Goal: Navigation & Orientation: Find specific page/section

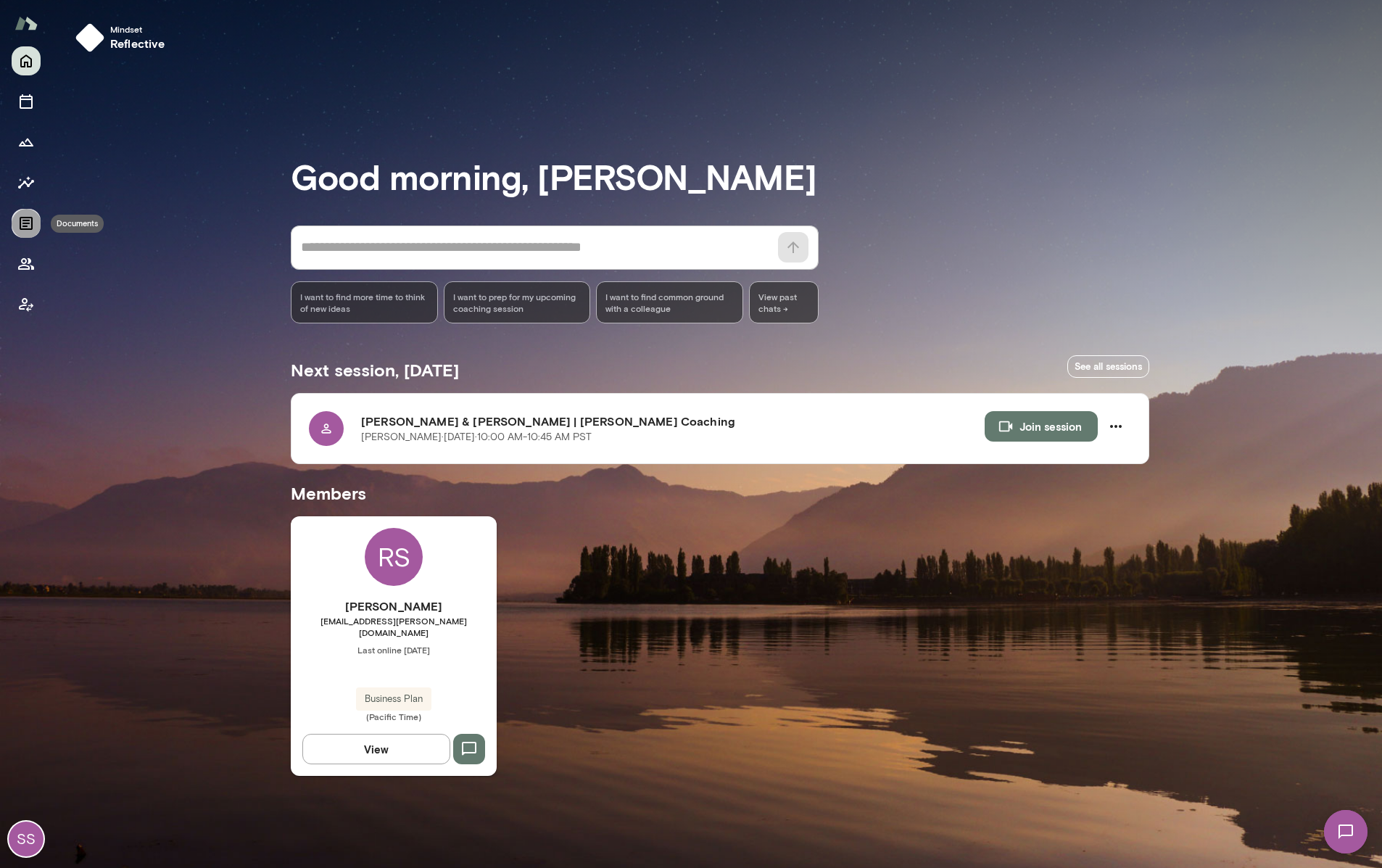
click at [20, 225] on icon "Documents" at bounding box center [25, 223] width 13 height 13
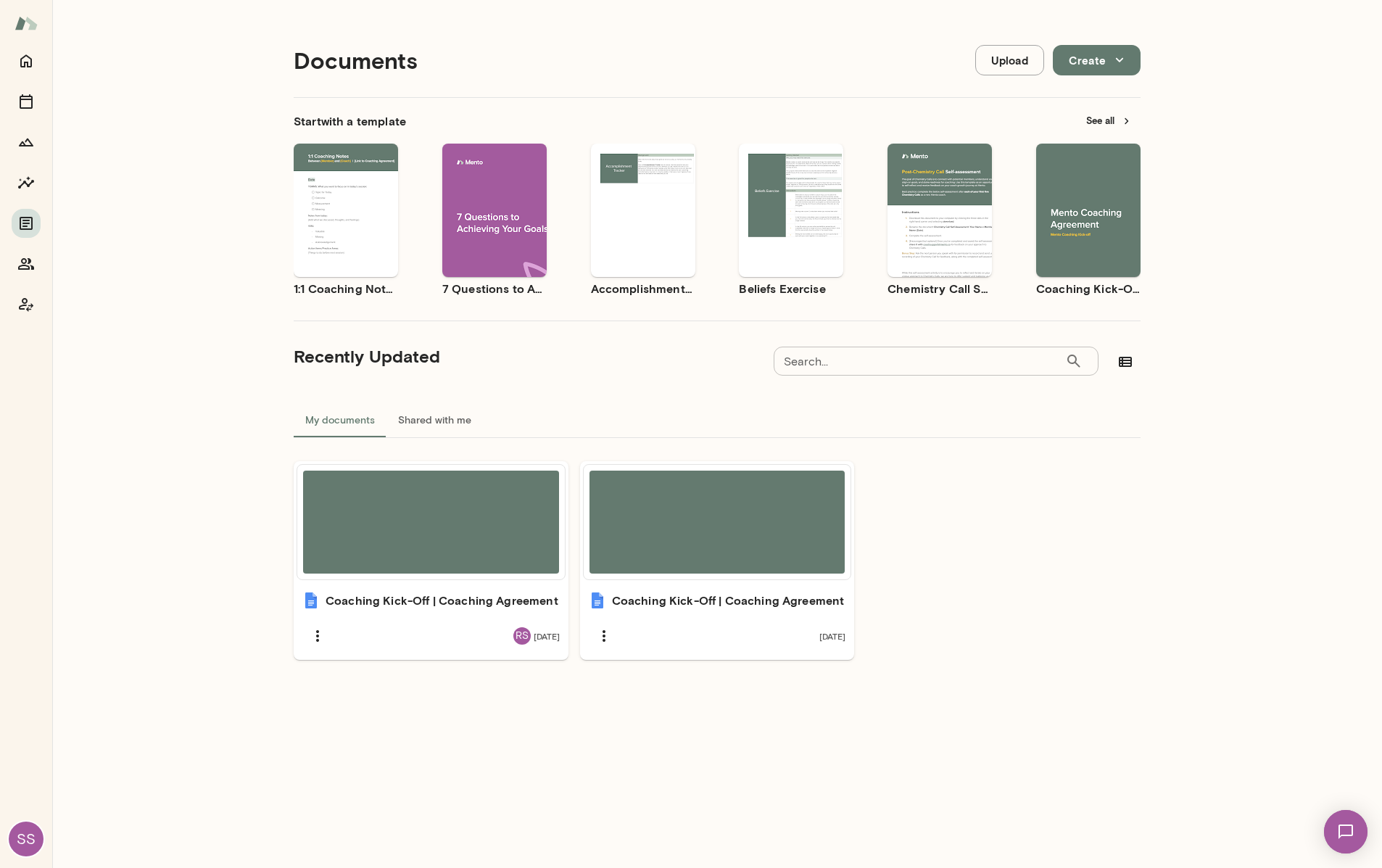
click at [1105, 121] on button "See all" at bounding box center [1108, 121] width 63 height 22
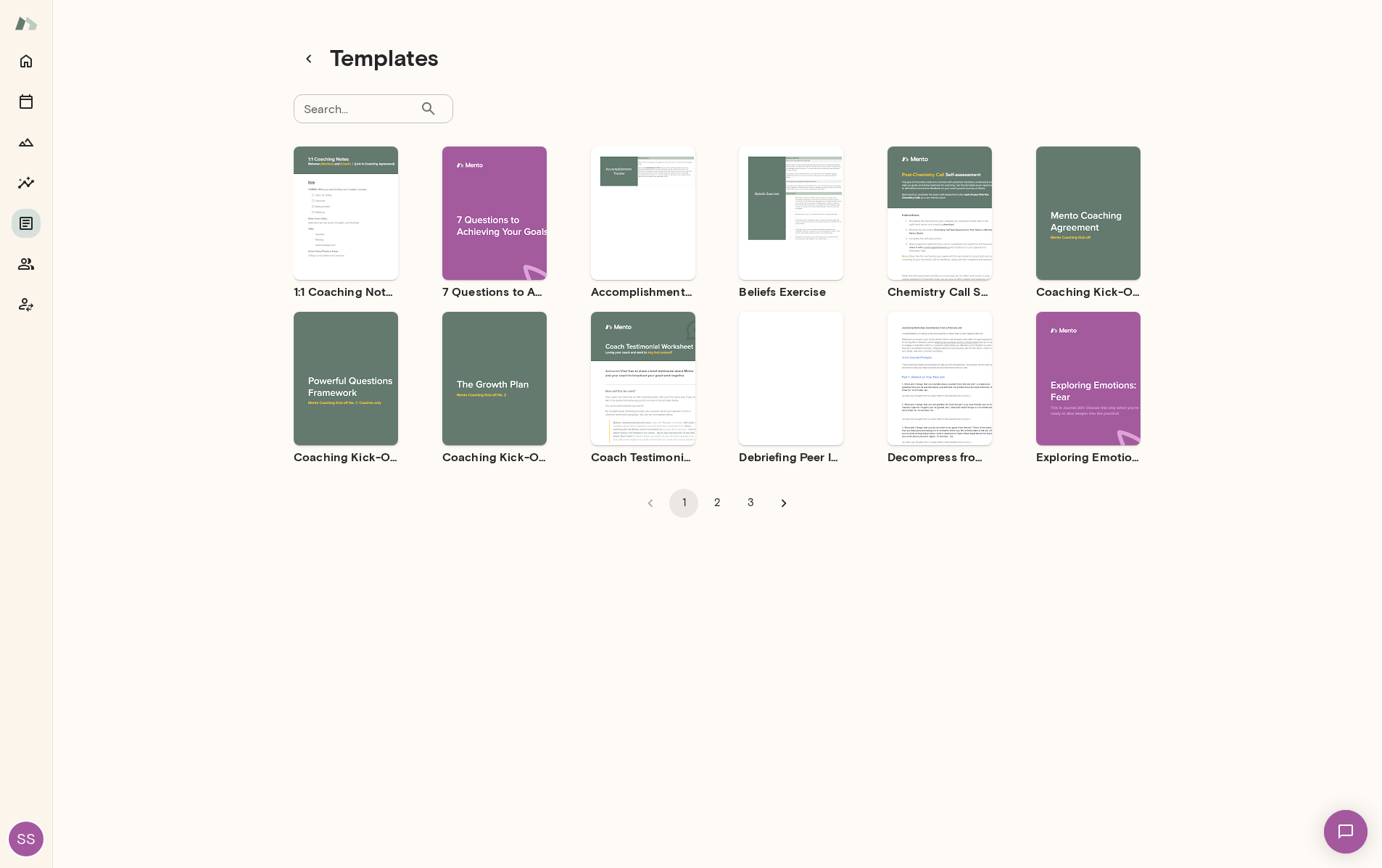
click at [371, 99] on input "Search..." at bounding box center [357, 109] width 126 height 29
type input "**********"
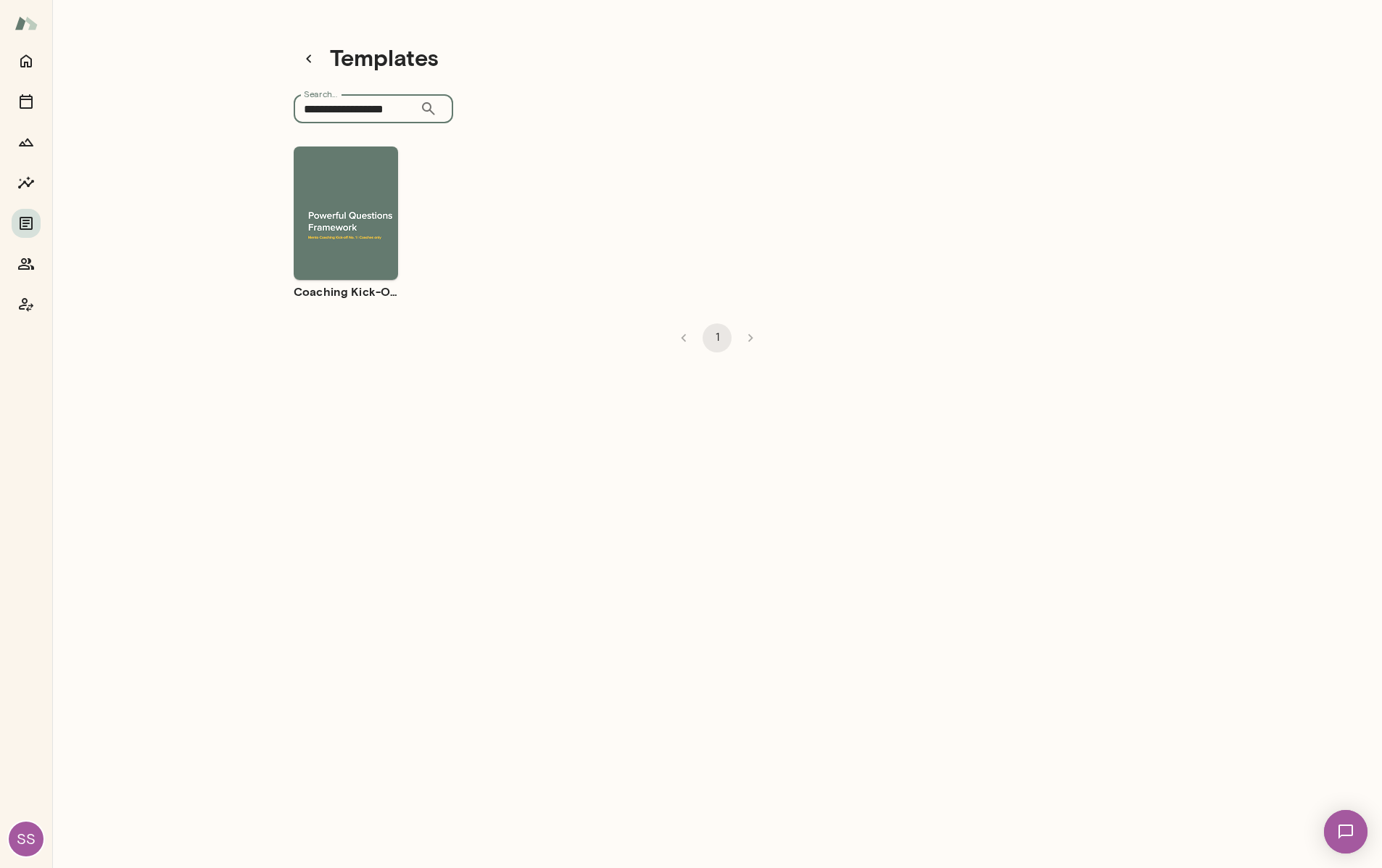
click at [367, 167] on div "Use template Preview" at bounding box center [345, 213] width 104 height 133
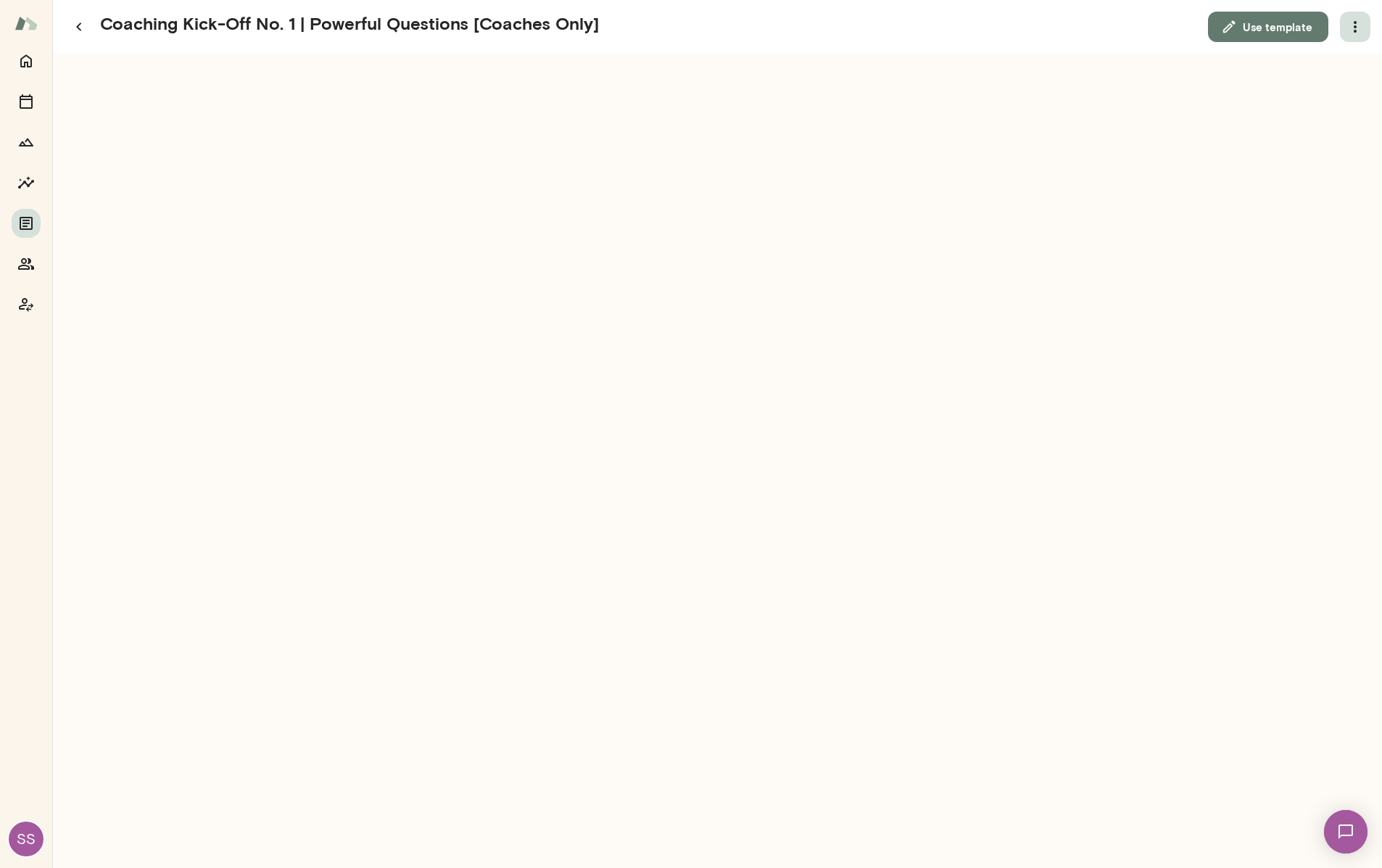
click at [1358, 33] on icon "button" at bounding box center [1355, 27] width 17 height 17
click at [1333, 65] on link "Download" at bounding box center [1320, 64] width 80 height 17
click at [18, 98] on icon "Sessions" at bounding box center [26, 101] width 17 height 17
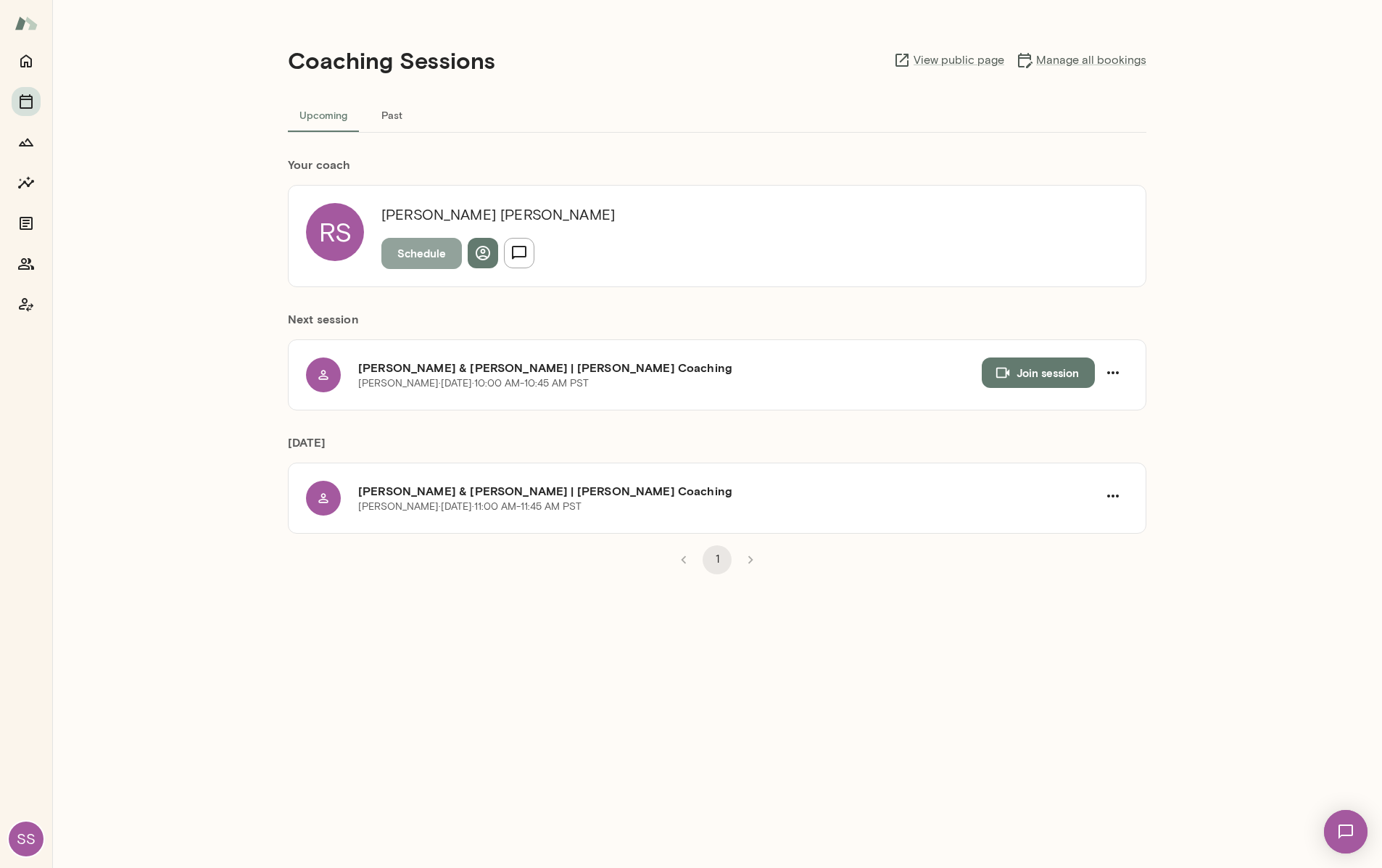
click at [412, 238] on button "Schedule" at bounding box center [421, 253] width 81 height 30
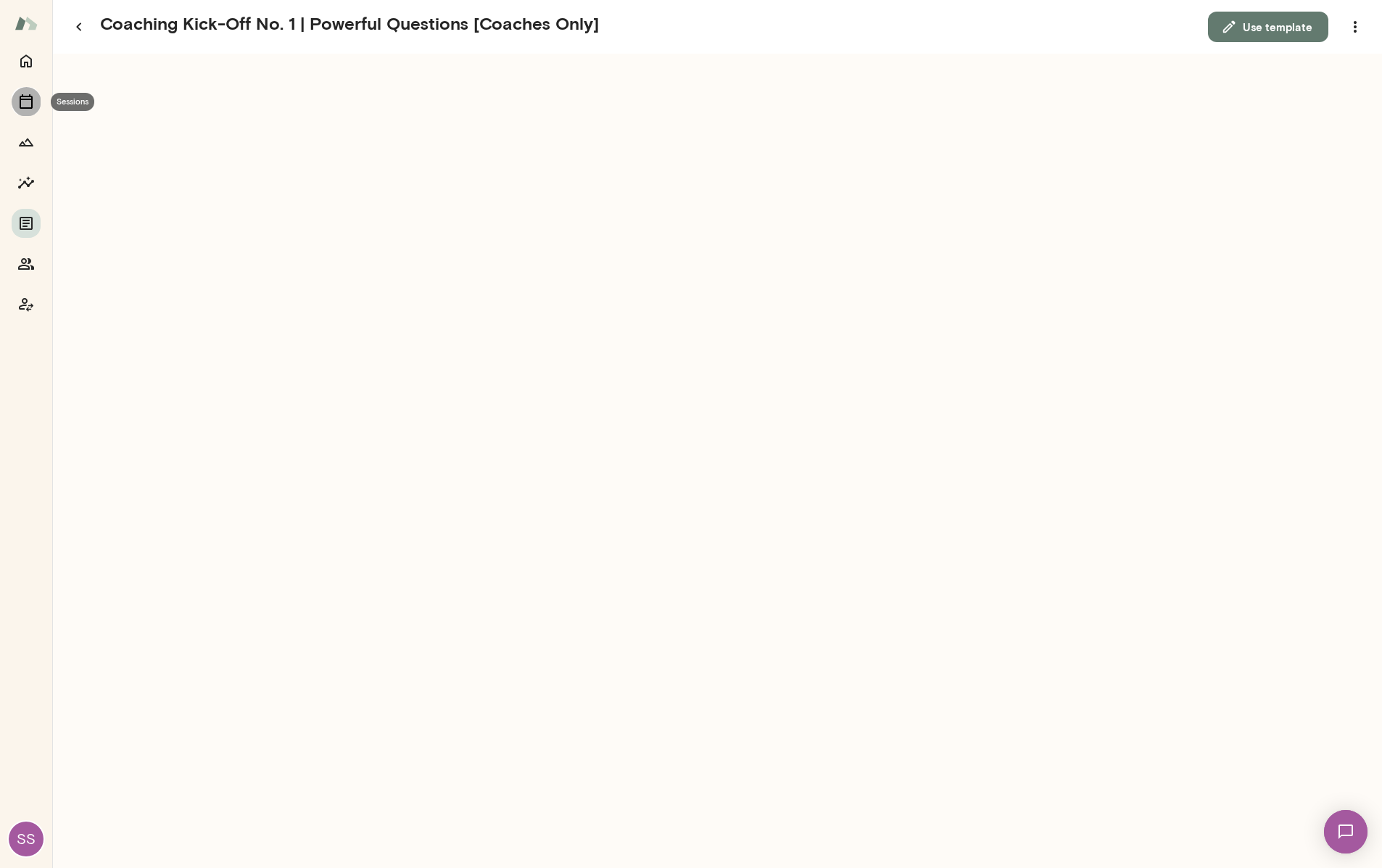
click at [35, 103] on button "Sessions" at bounding box center [26, 102] width 29 height 29
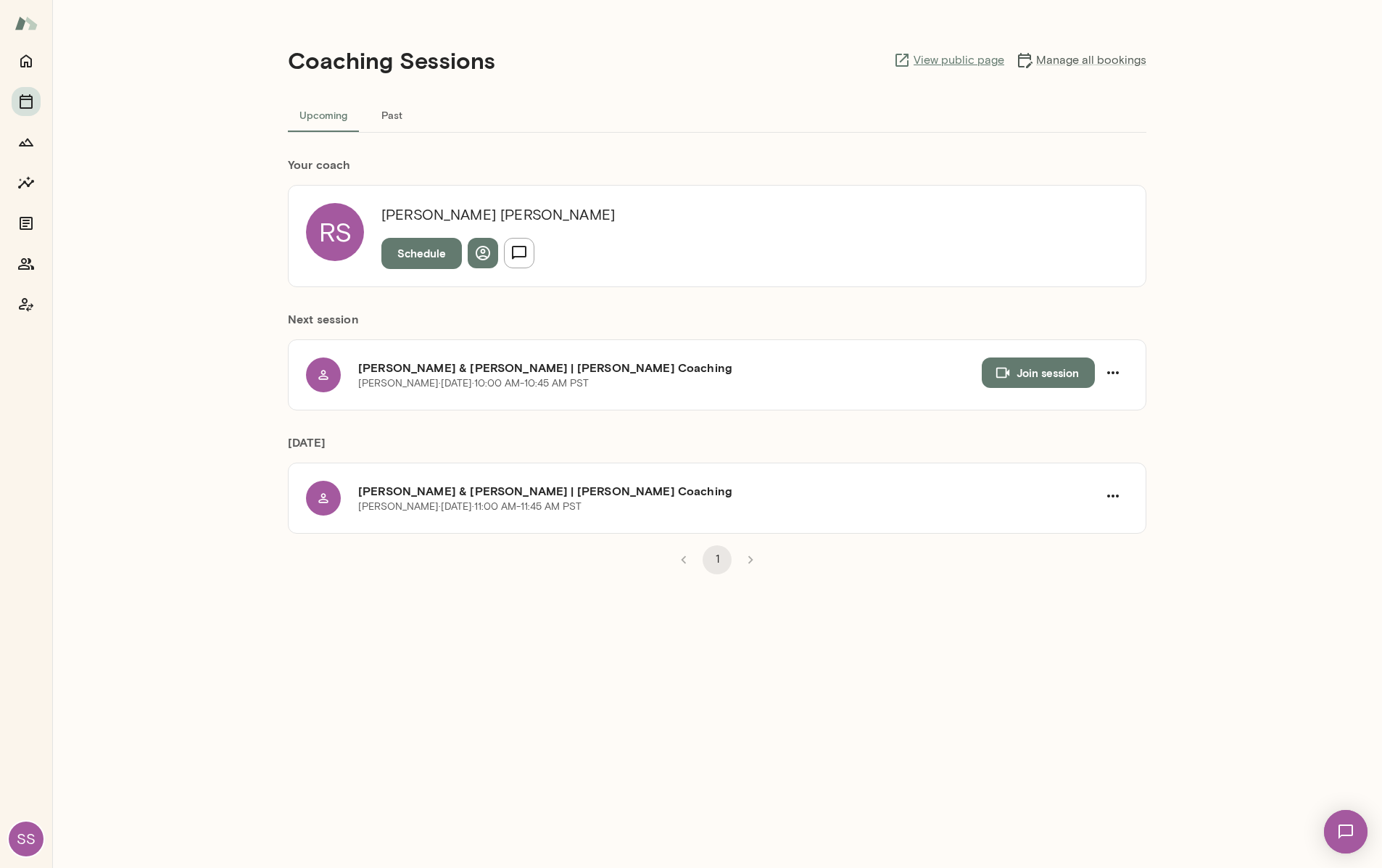
click at [949, 58] on link "View public page" at bounding box center [949, 60] width 111 height 17
click at [443, 250] on button "Schedule" at bounding box center [421, 253] width 81 height 30
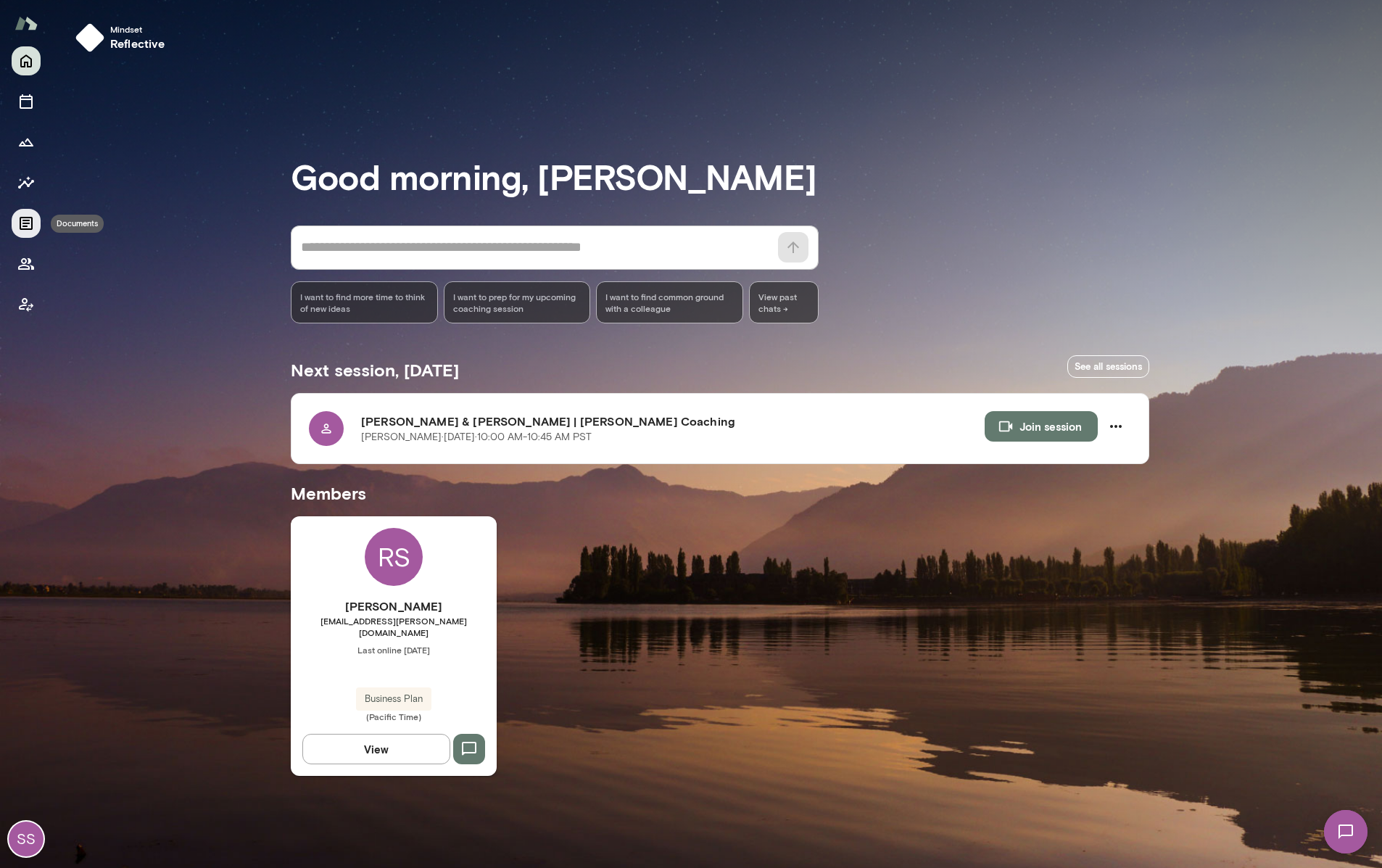
click at [33, 230] on icon "Documents" at bounding box center [26, 224] width 17 height 17
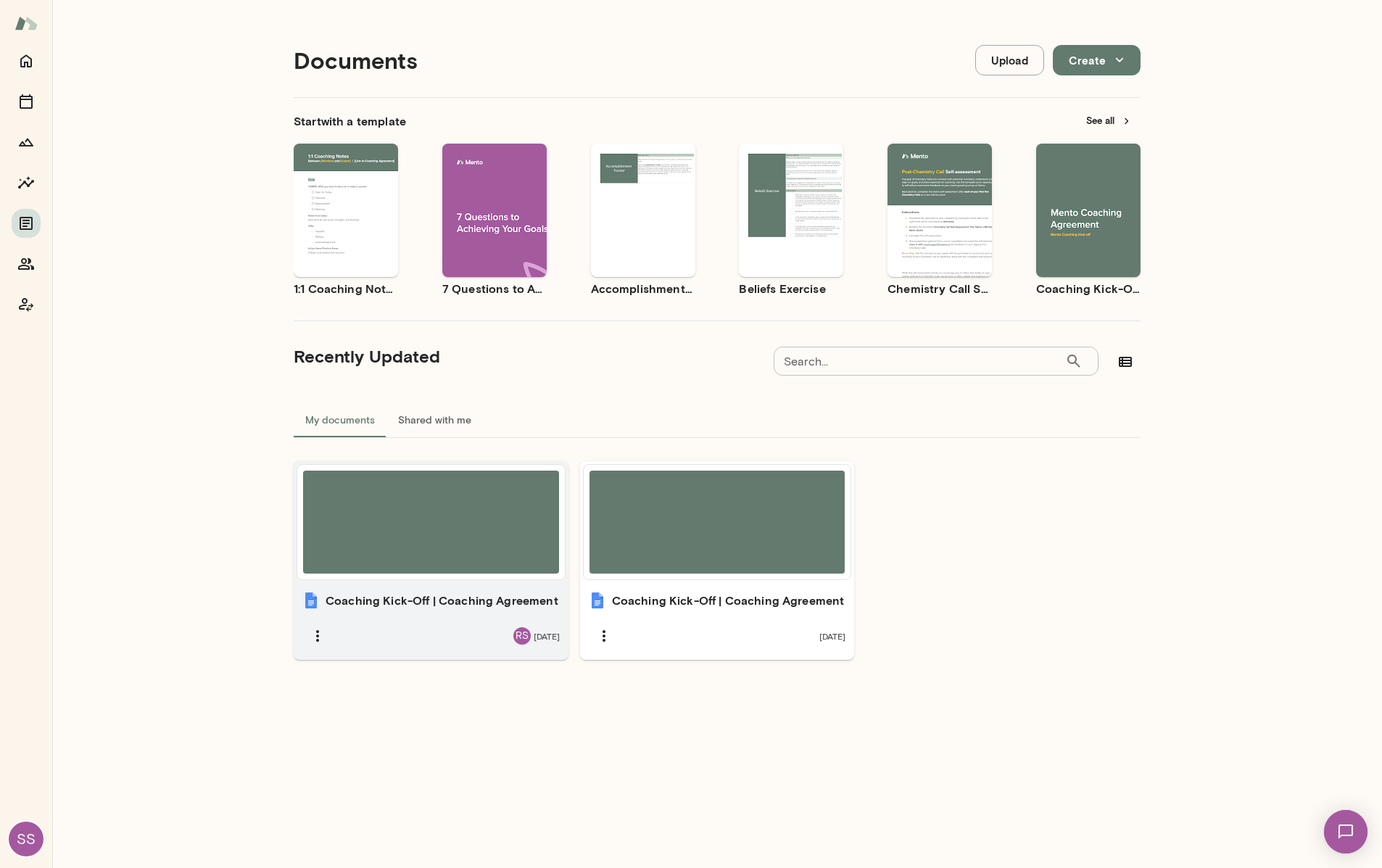
click at [460, 592] on h6 "Coaching Kick-Off | Coaching Agreement" at bounding box center [441, 601] width 232 height 17
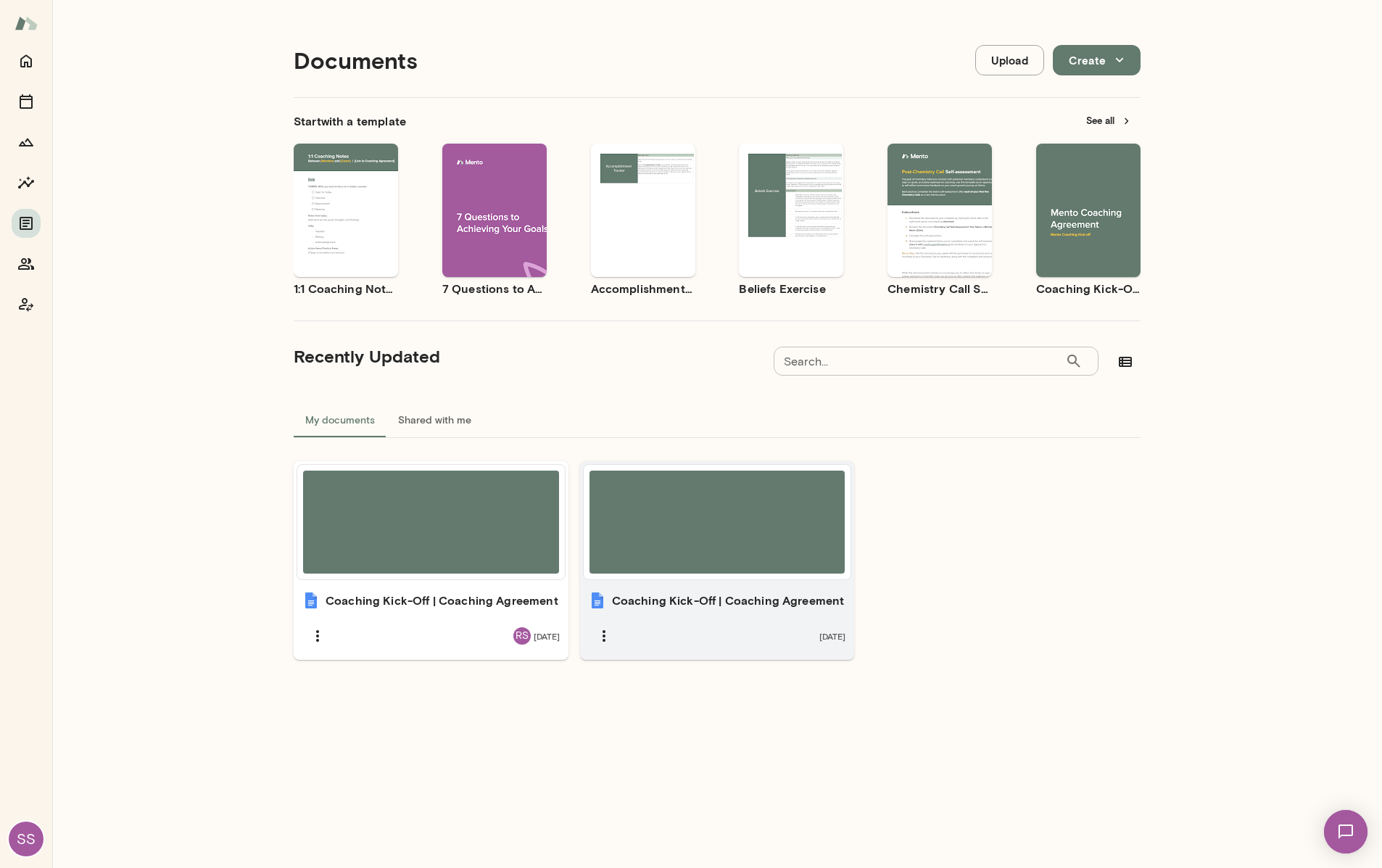
click at [749, 540] on div at bounding box center [716, 522] width 256 height 103
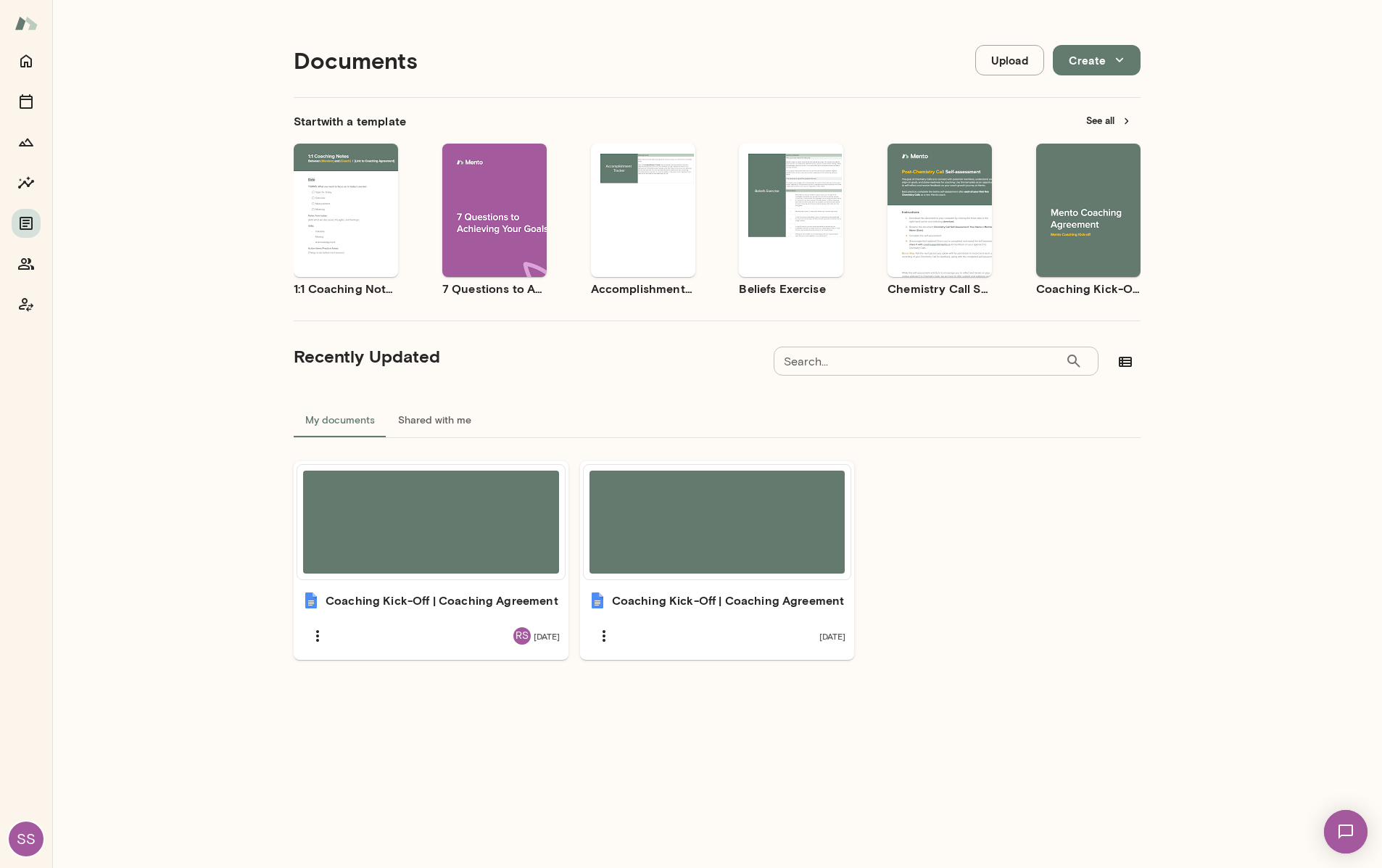
click at [25, 838] on div "SS" at bounding box center [26, 839] width 35 height 35
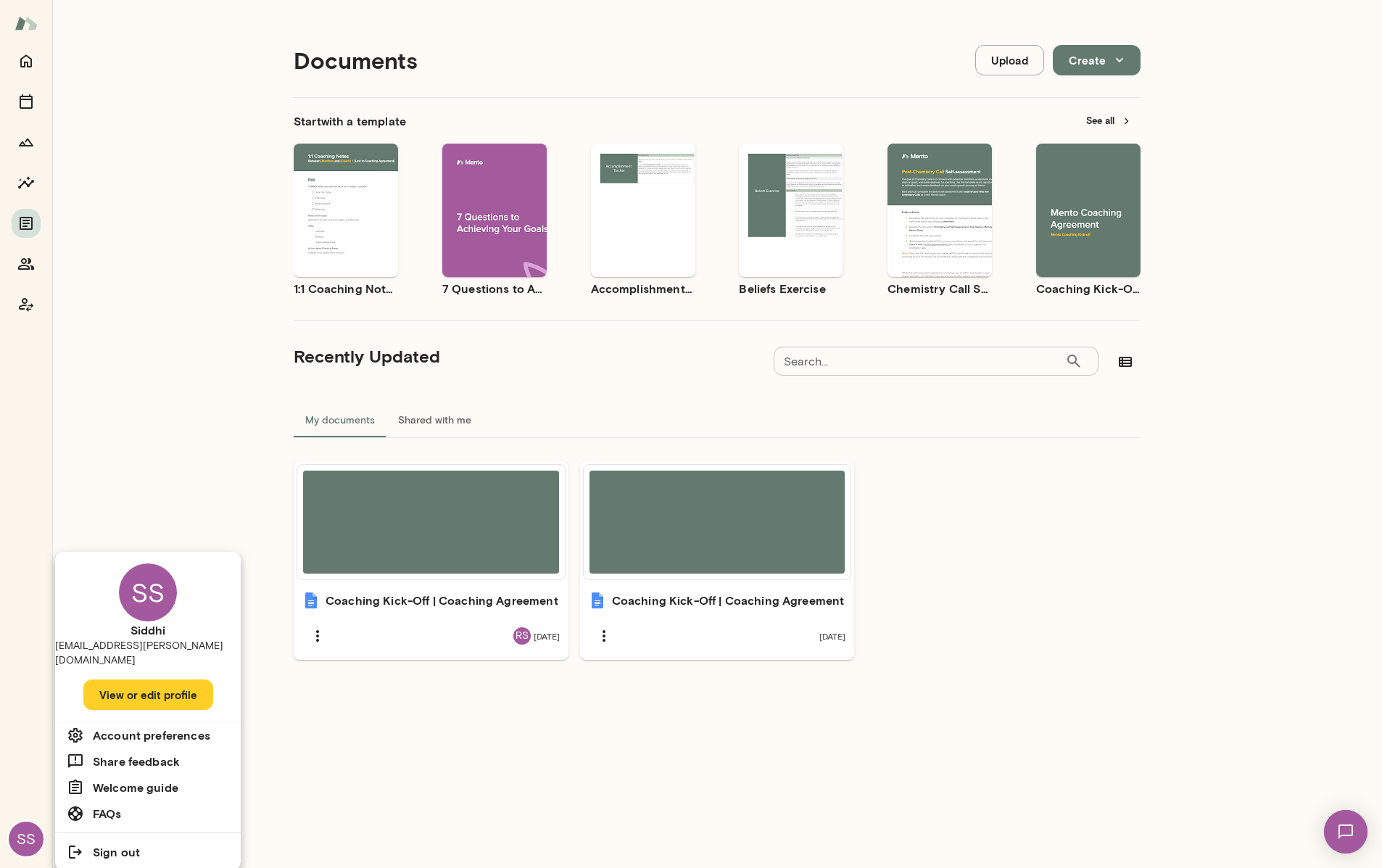
click at [195, 441] on div at bounding box center [691, 434] width 1382 height 868
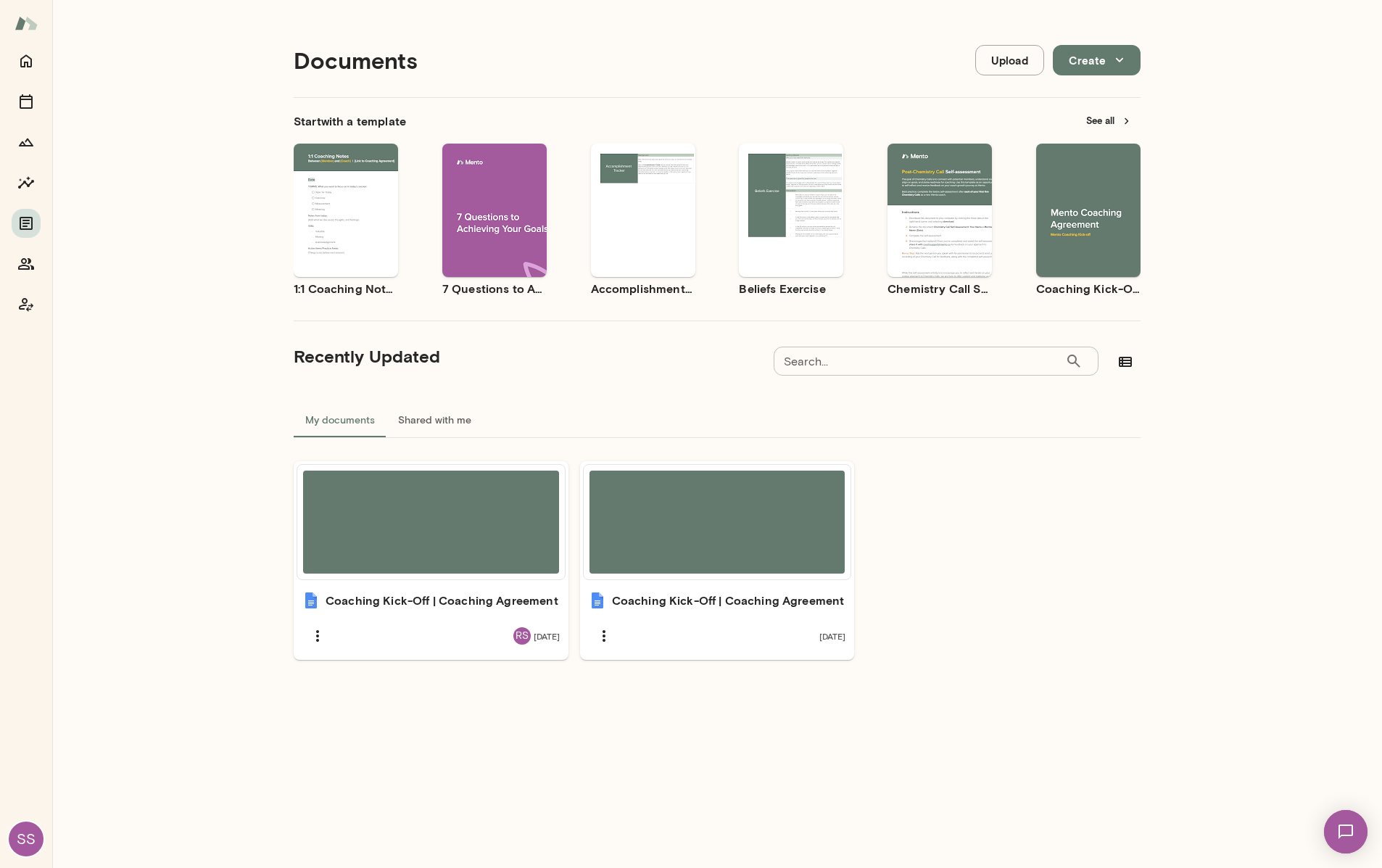
click at [24, 18] on img at bounding box center [26, 23] width 23 height 27
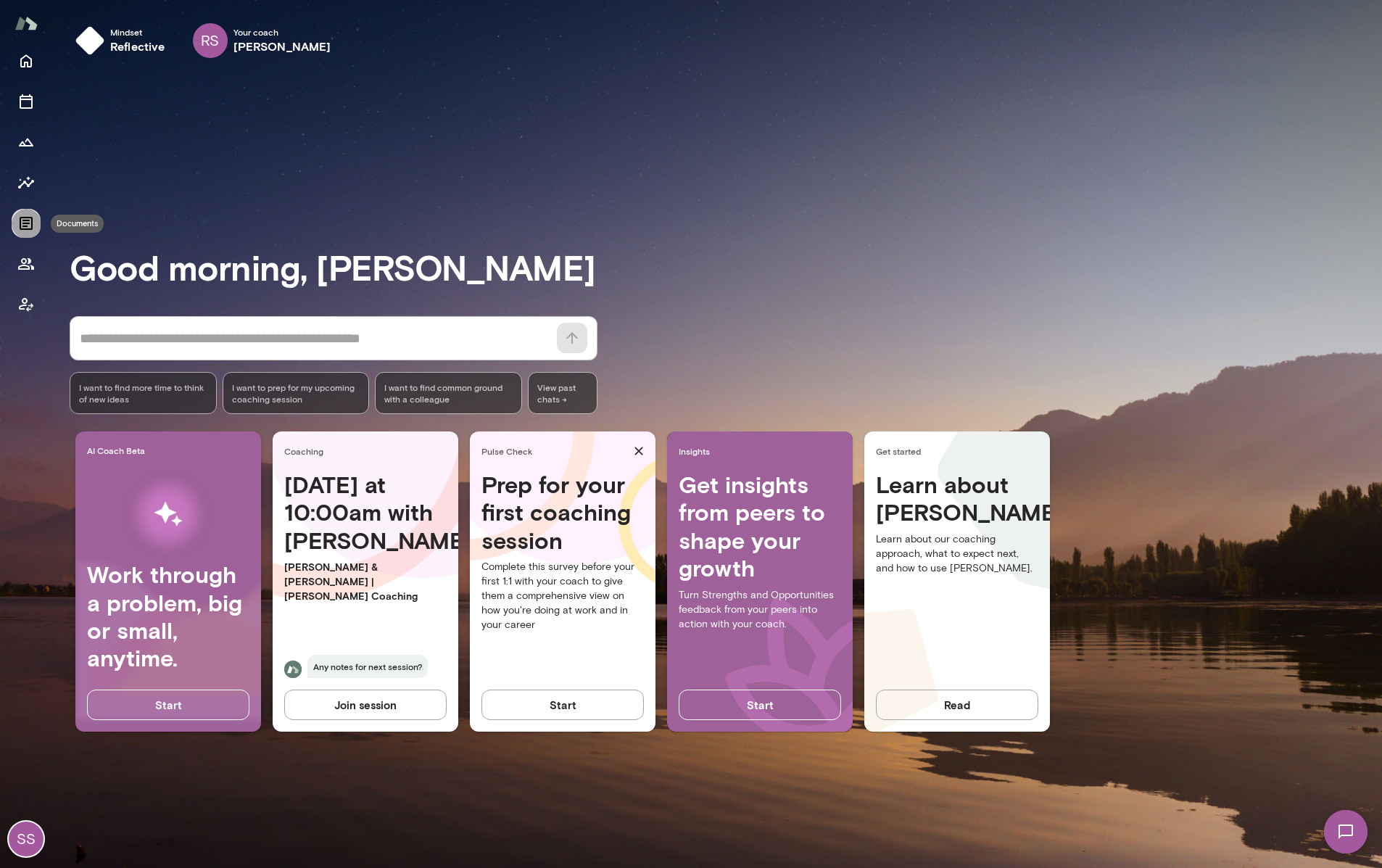
click at [30, 226] on icon "Documents" at bounding box center [26, 224] width 17 height 17
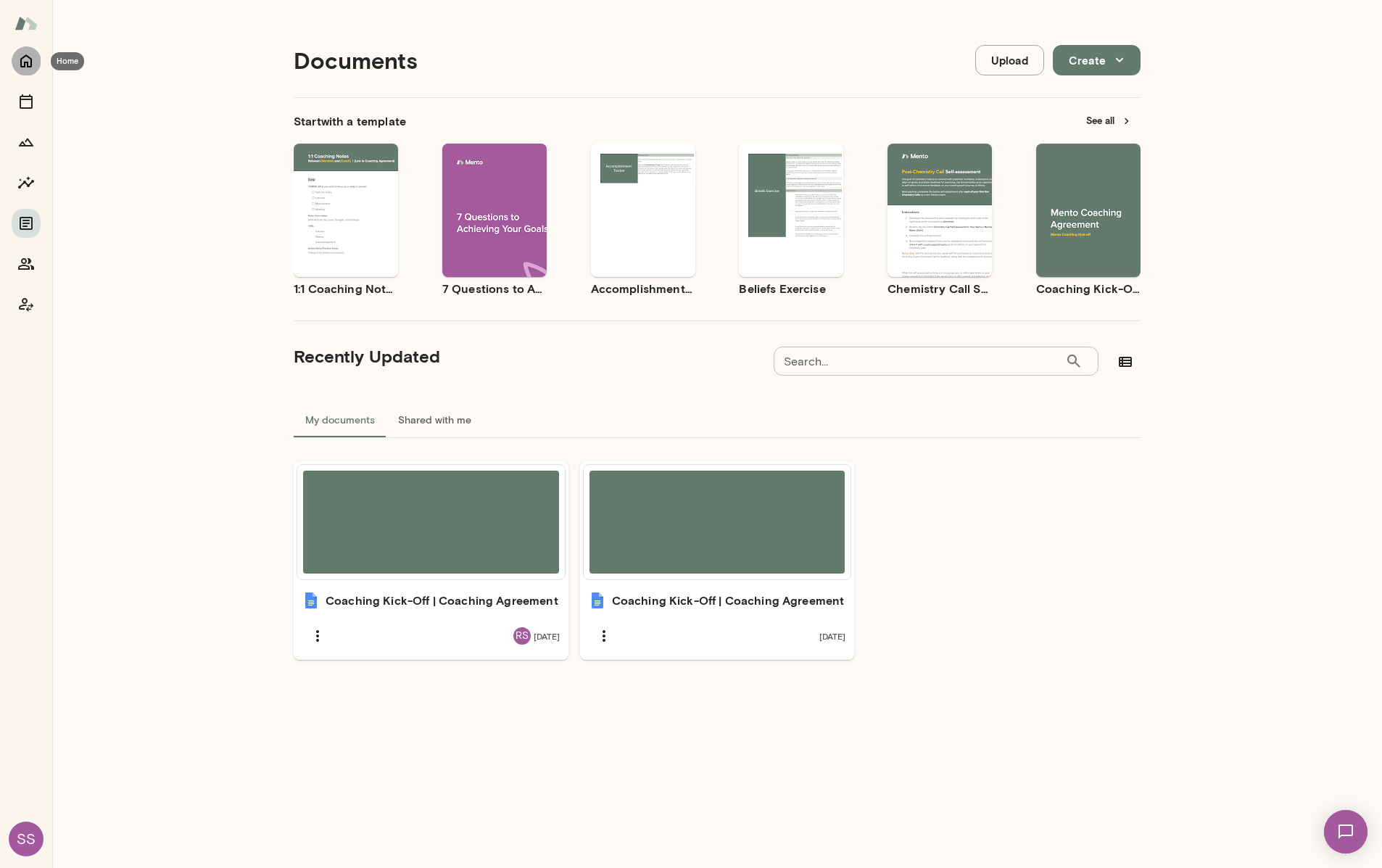
click at [32, 64] on icon "Home" at bounding box center [26, 61] width 17 height 17
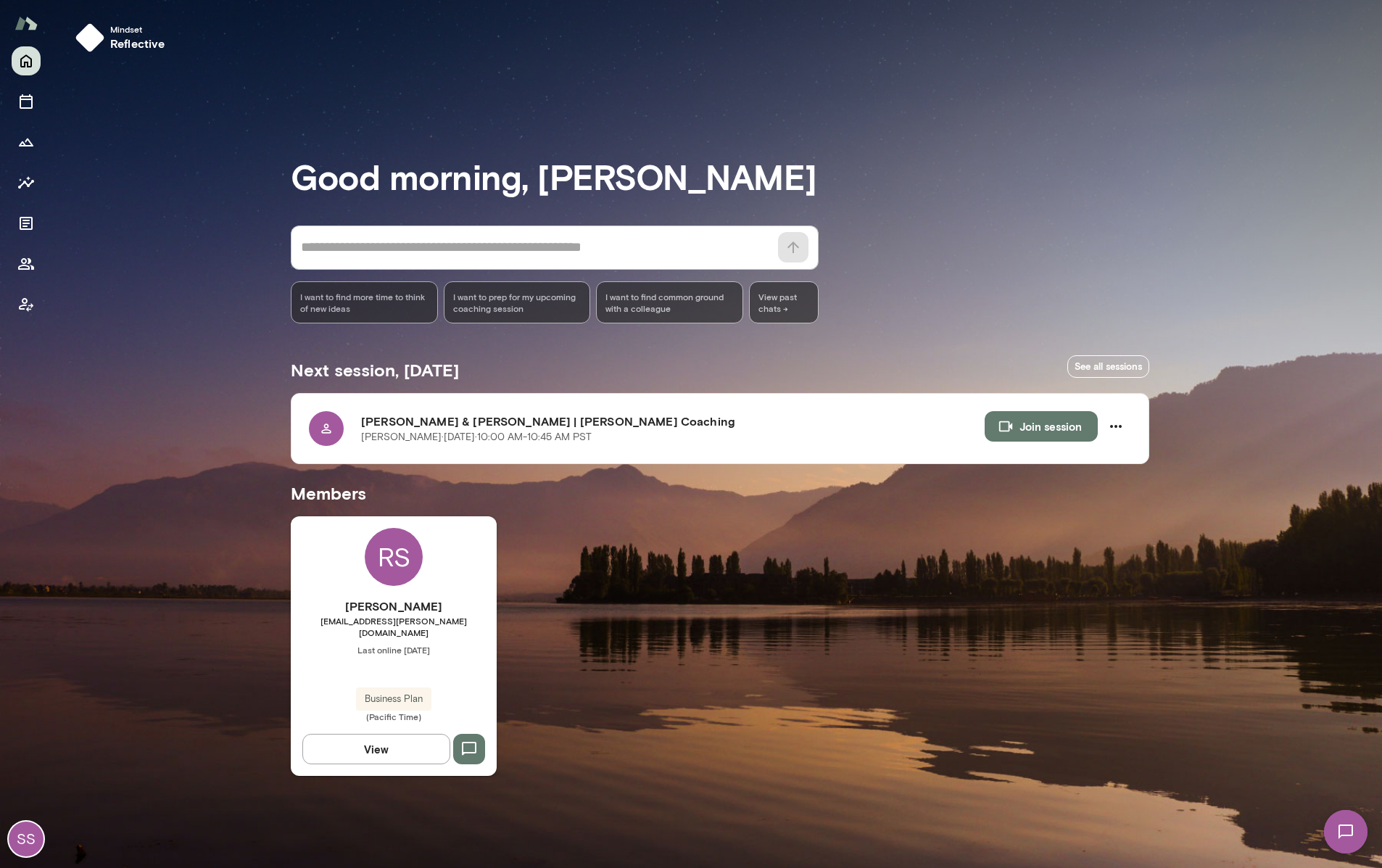
click at [28, 832] on div "SS" at bounding box center [26, 839] width 35 height 35
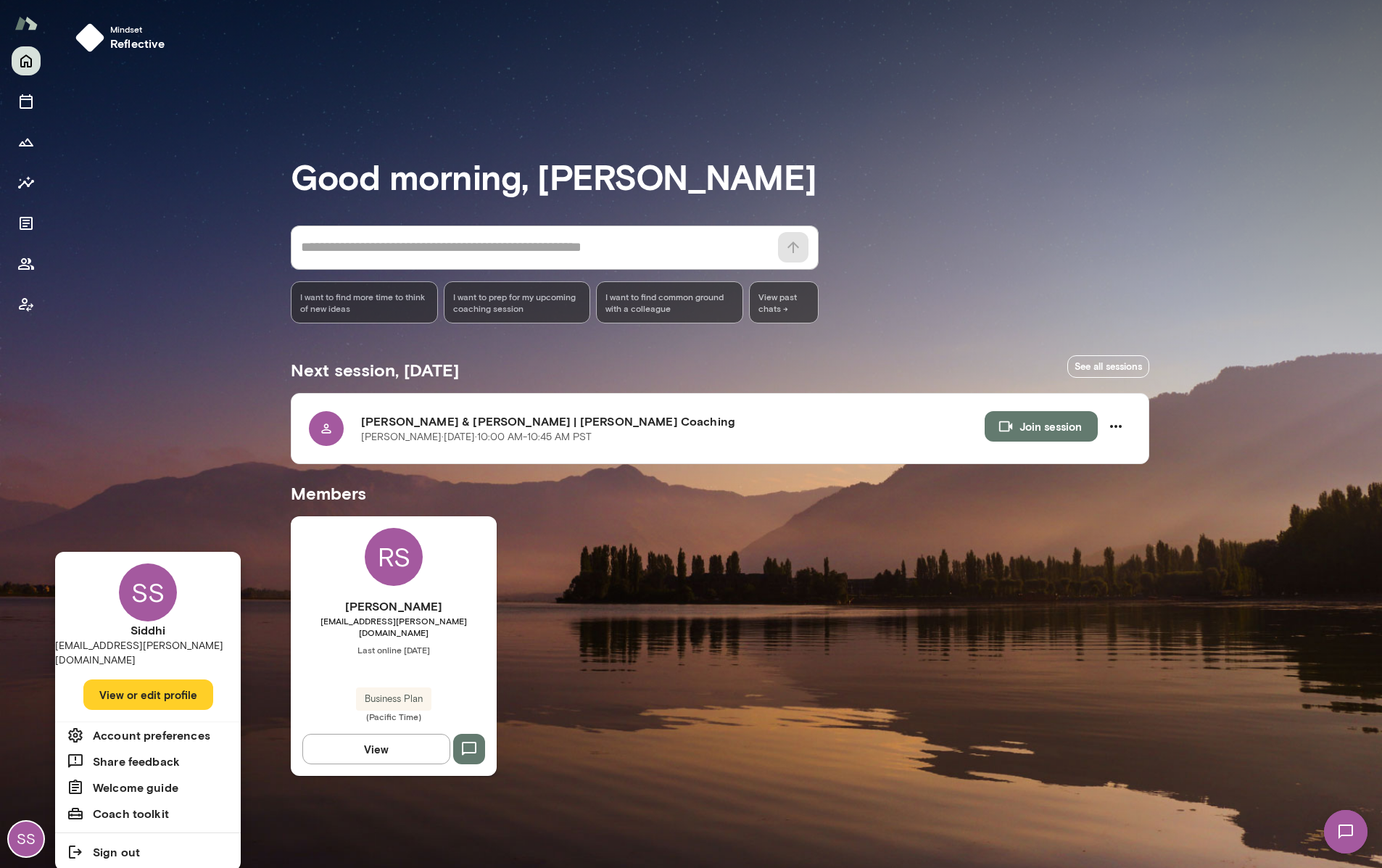
click at [205, 382] on div at bounding box center [691, 434] width 1382 height 868
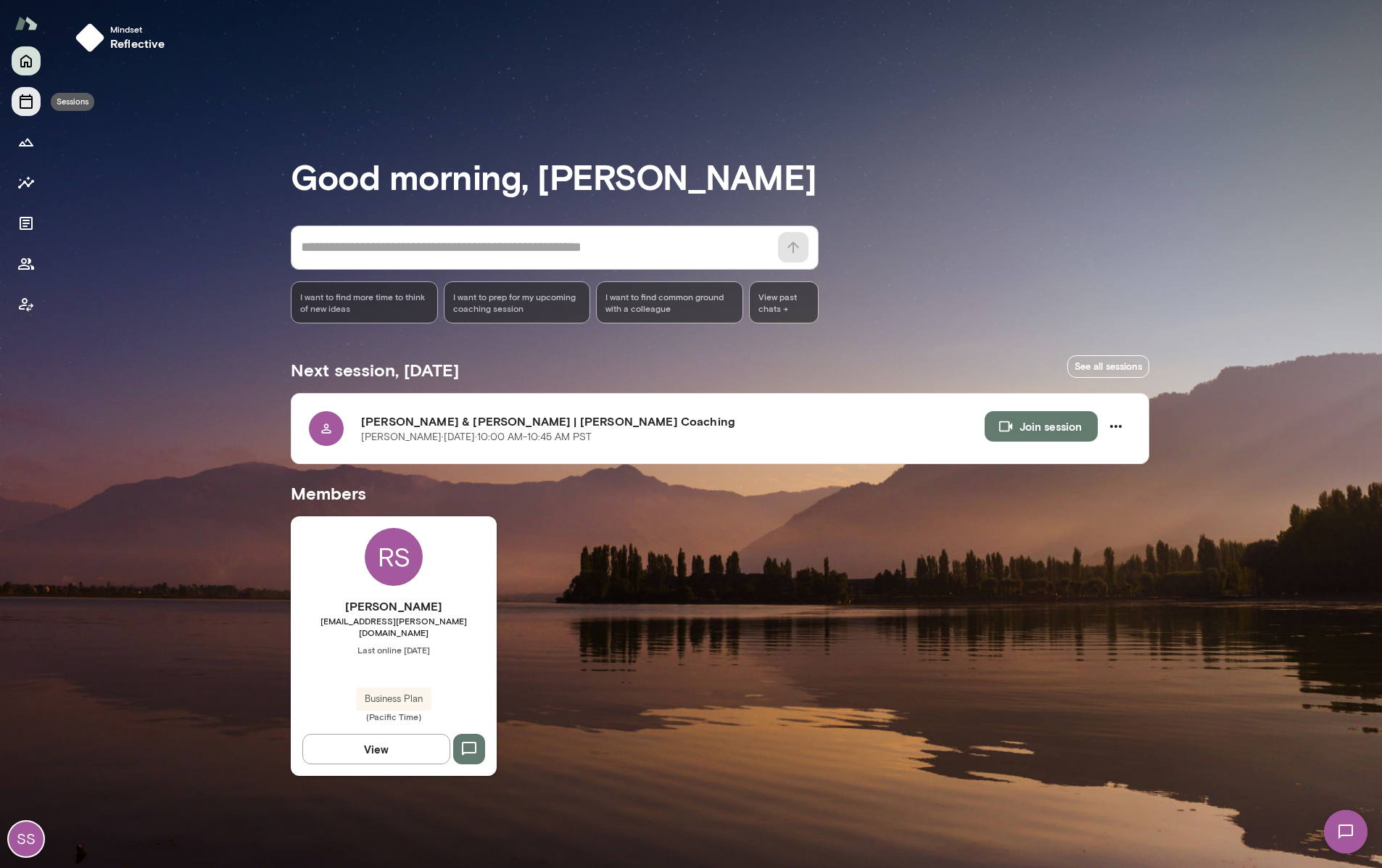
click at [27, 114] on button "Sessions" at bounding box center [26, 102] width 29 height 29
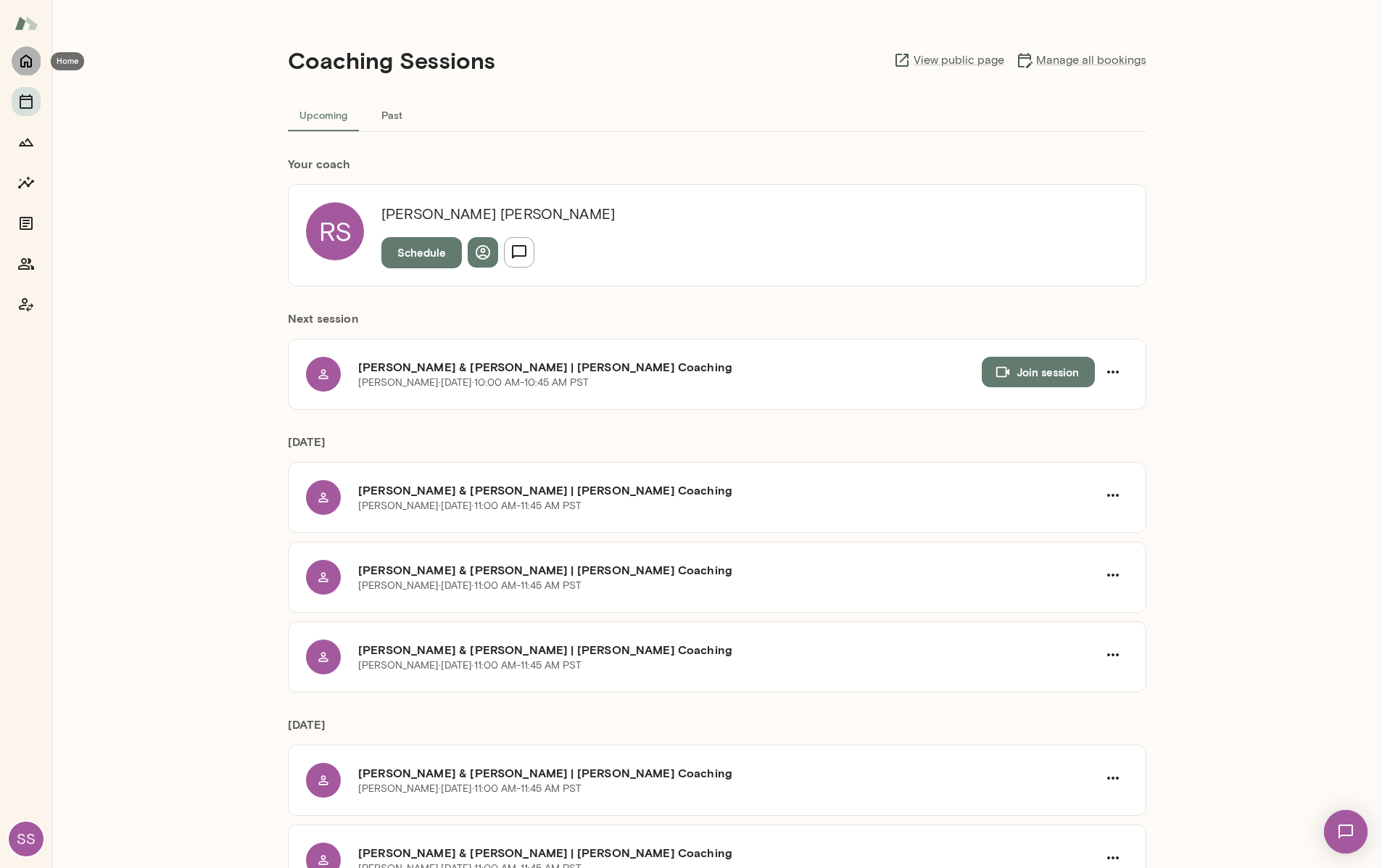
click at [31, 74] on button "Home" at bounding box center [26, 61] width 29 height 29
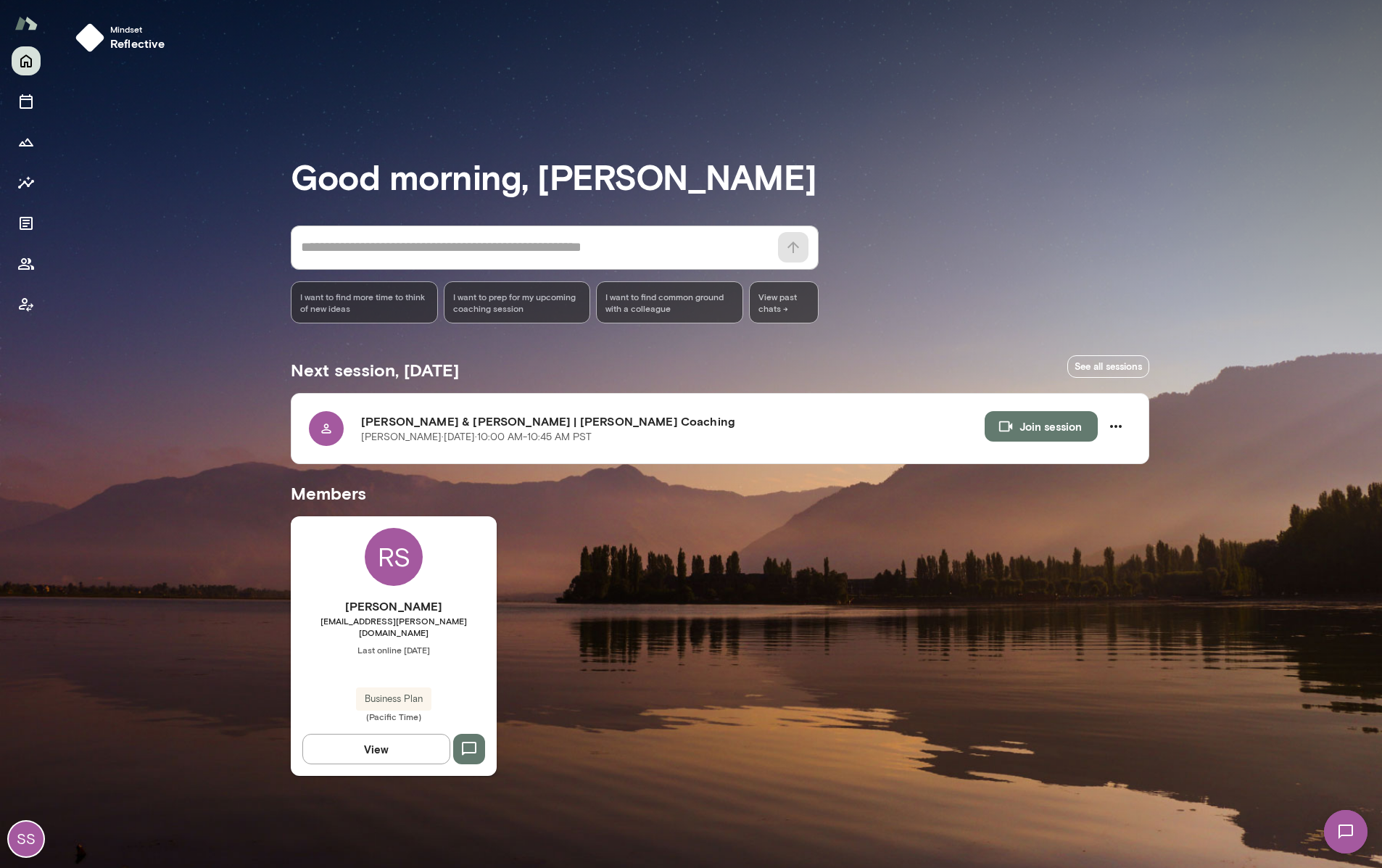
click at [397, 620] on span "[EMAIL_ADDRESS][PERSON_NAME][DOMAIN_NAME]" at bounding box center [394, 627] width 206 height 23
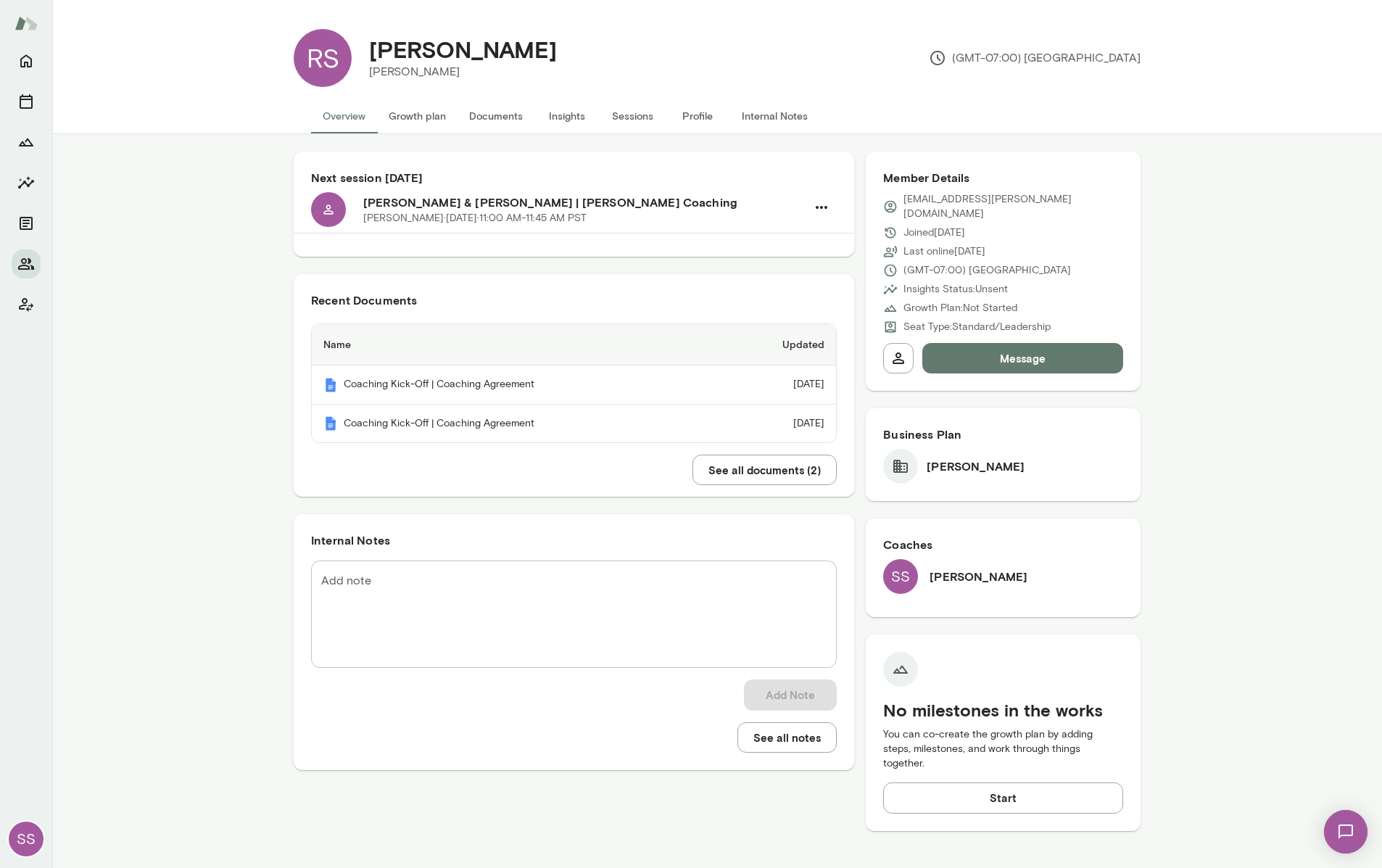
click at [466, 121] on button "Documents" at bounding box center [496, 116] width 77 height 35
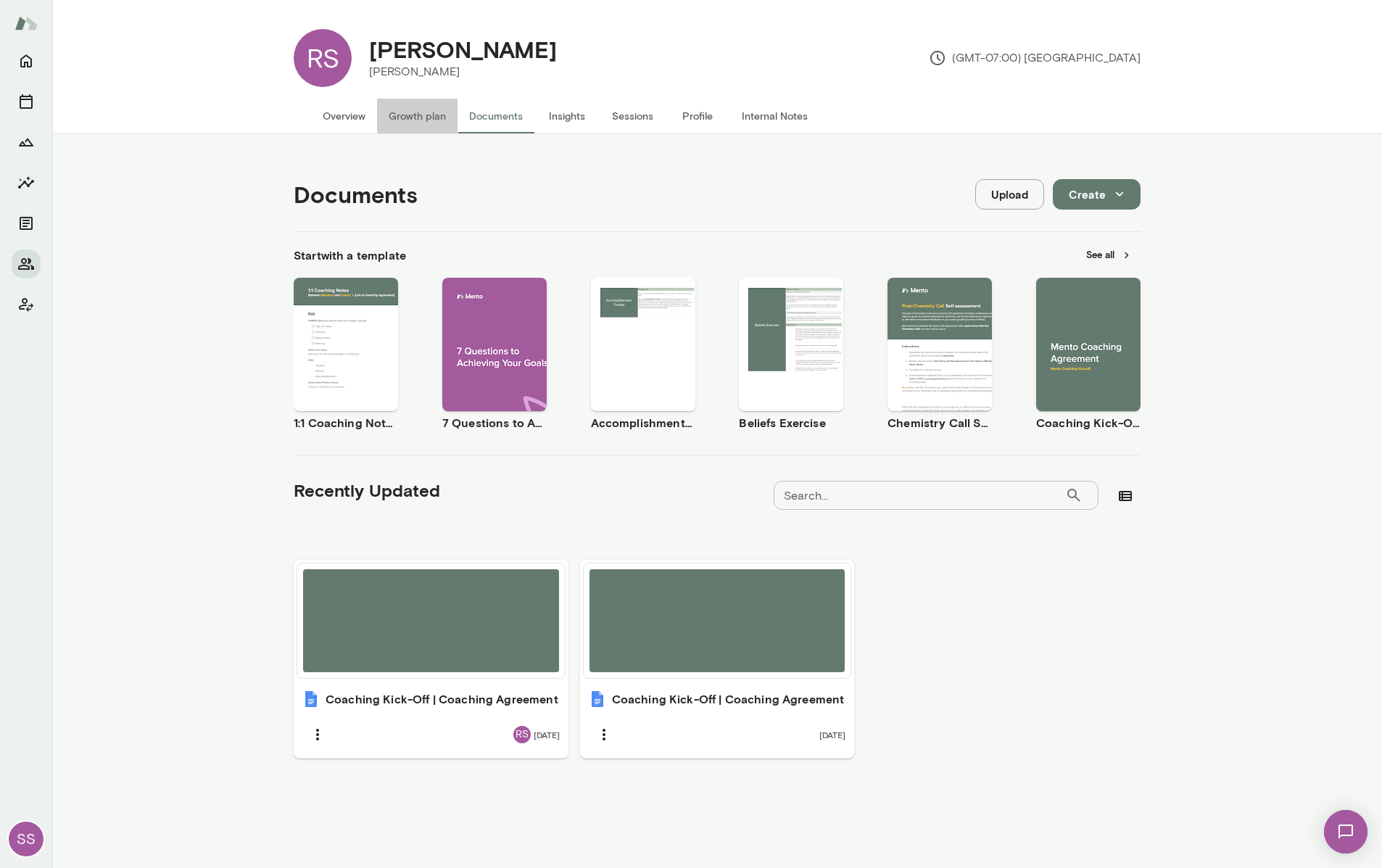
click at [415, 124] on button "Growth plan" at bounding box center [417, 116] width 81 height 35
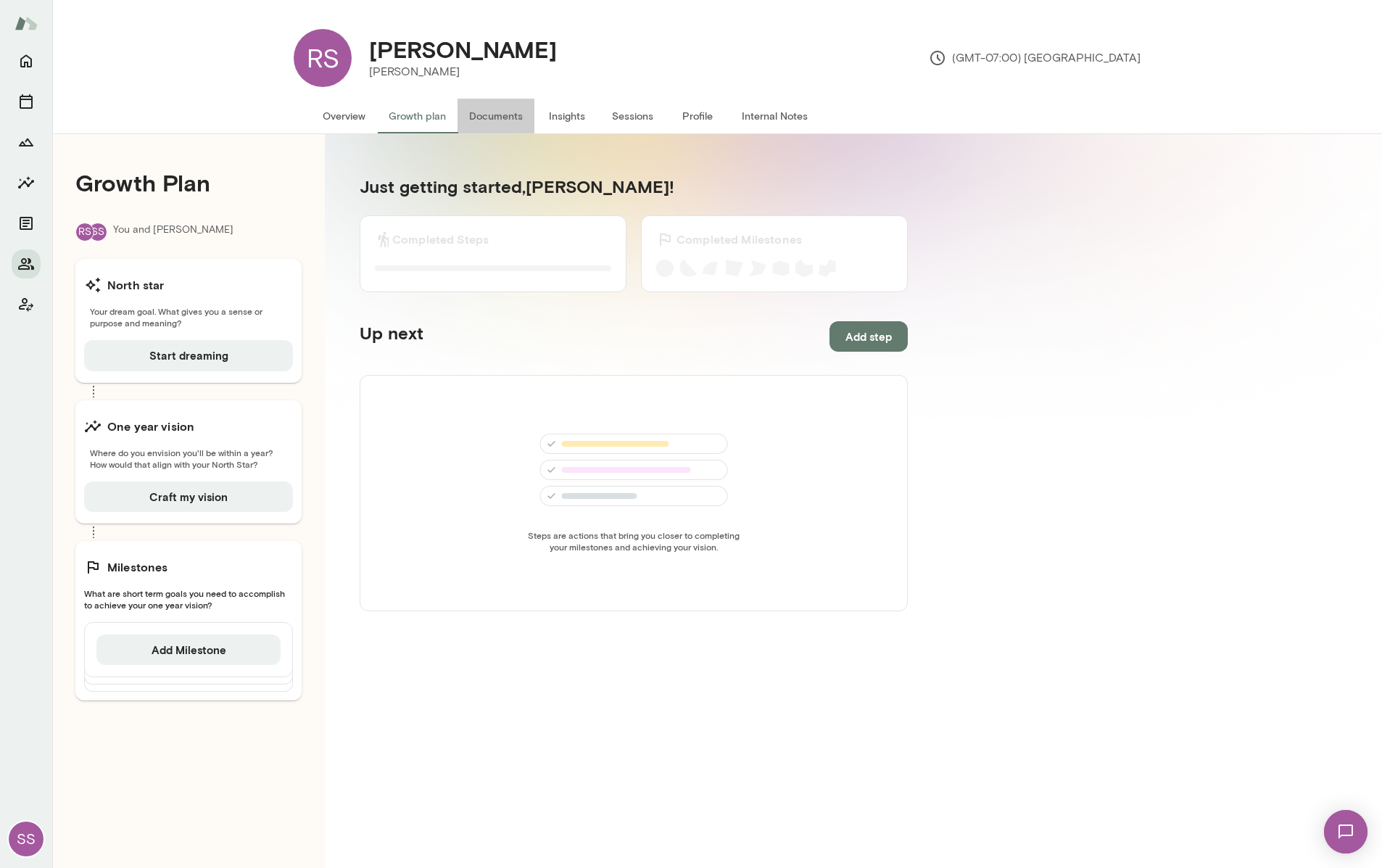
click at [482, 123] on button "Documents" at bounding box center [496, 116] width 77 height 35
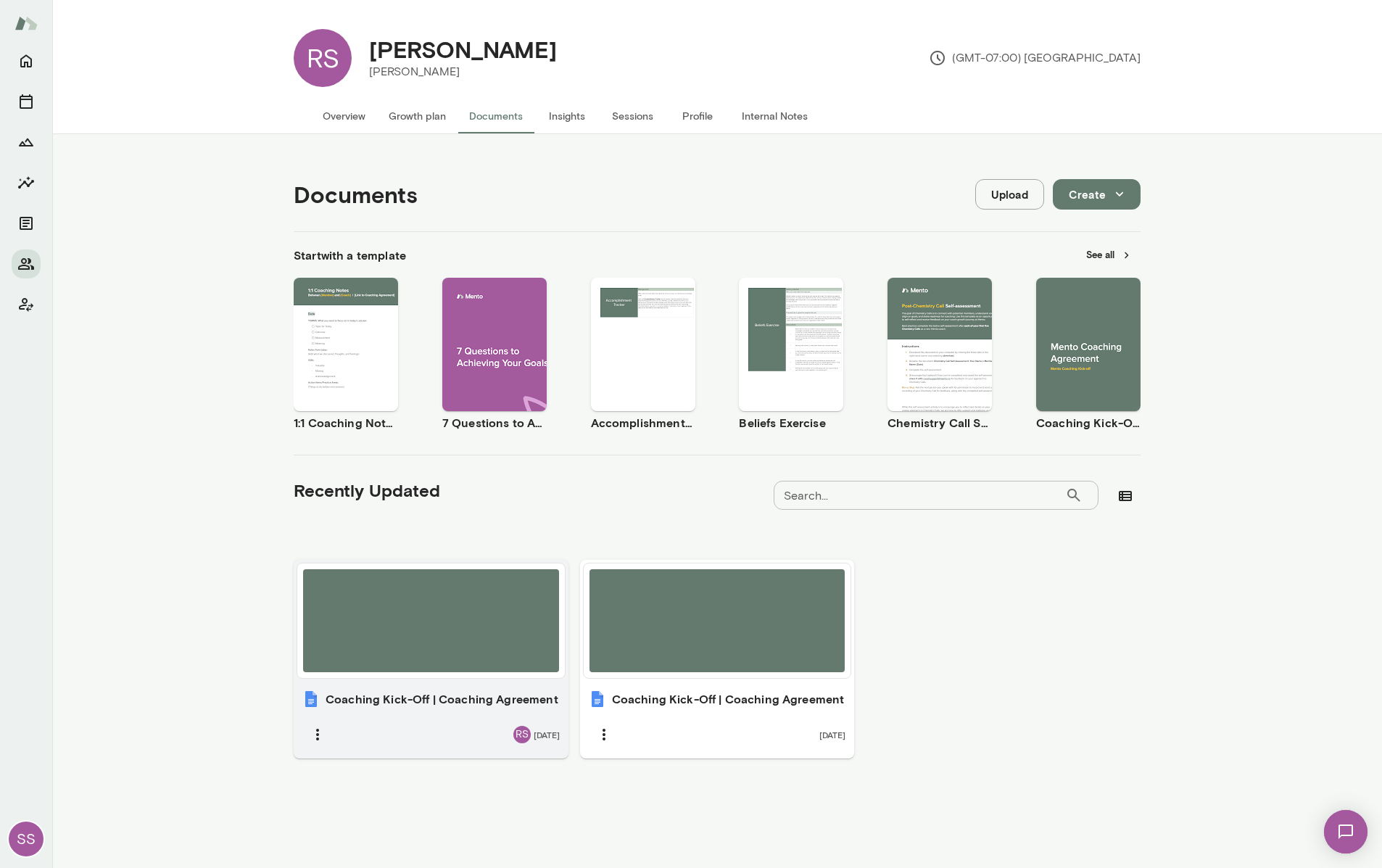
click at [477, 716] on div "Coaching Kick-Off | Coaching Agreement RS 3 days ago" at bounding box center [431, 719] width 275 height 77
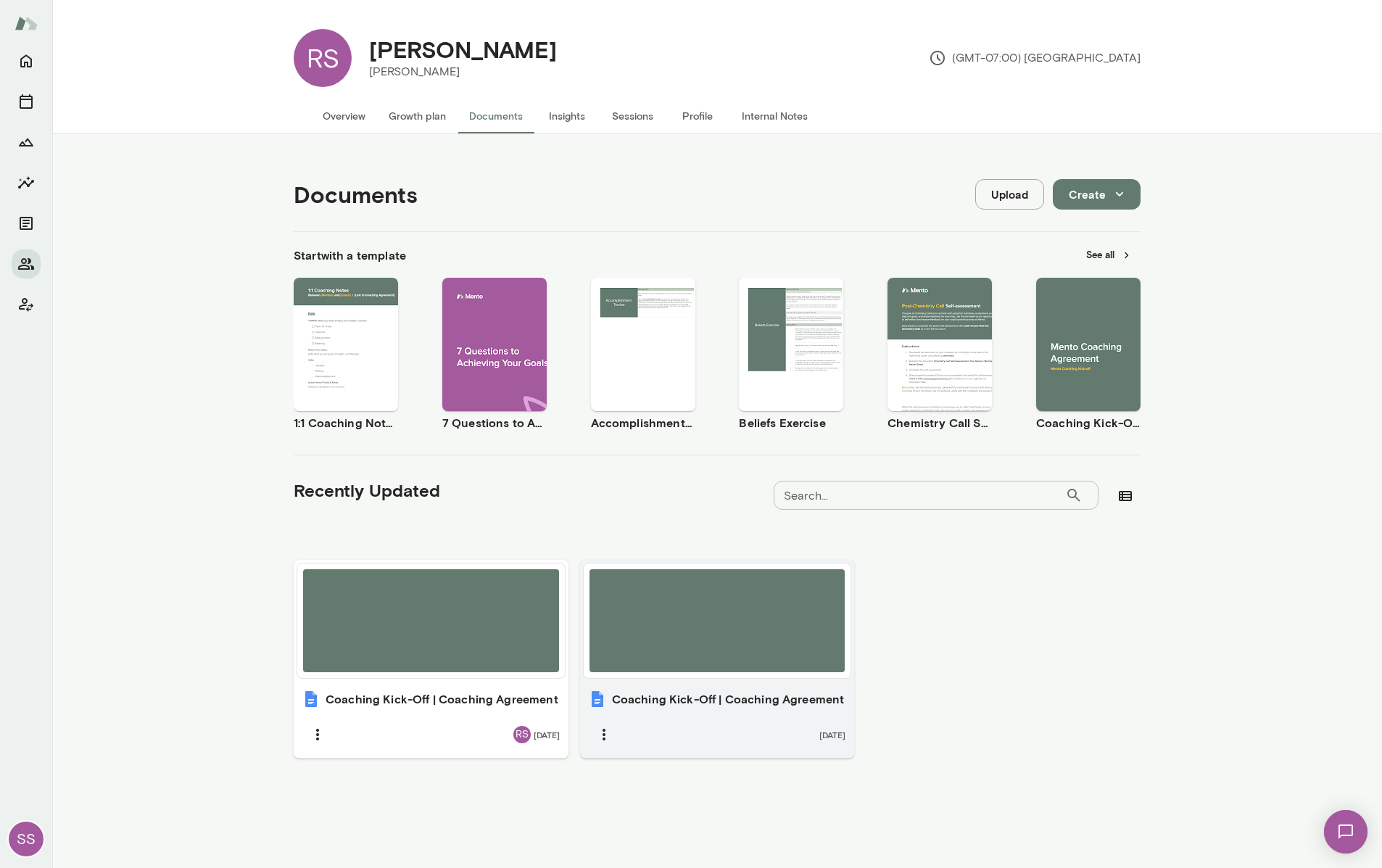
click at [715, 612] on div at bounding box center [716, 621] width 256 height 103
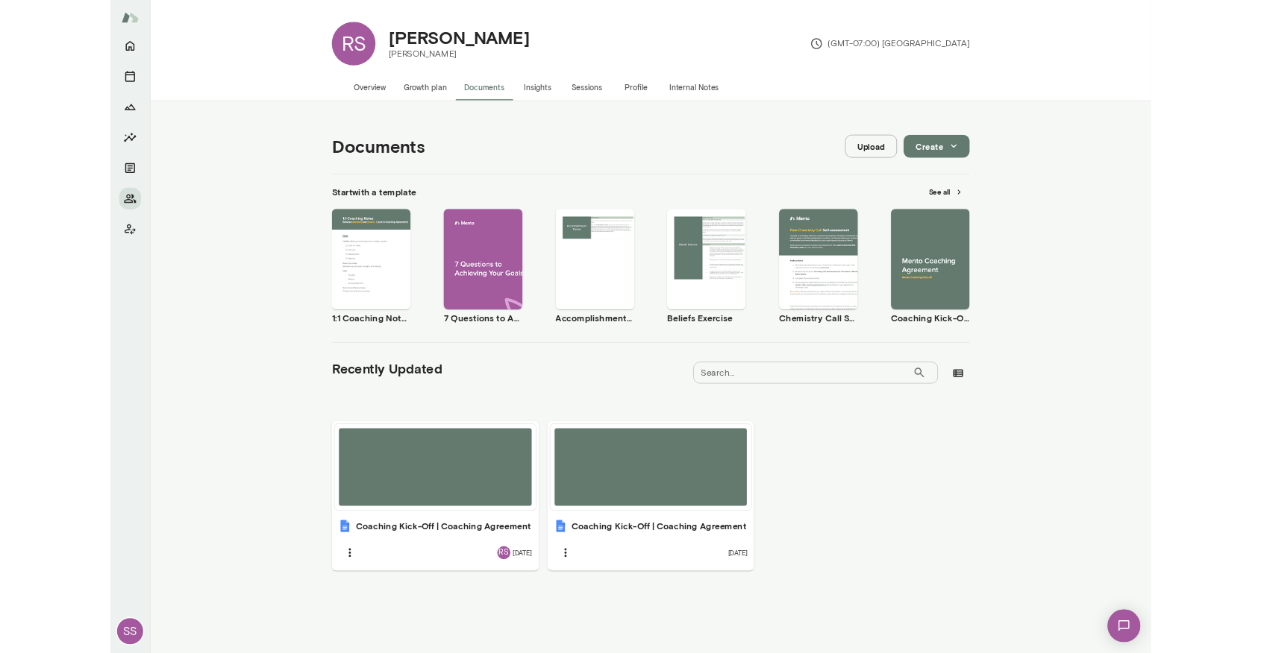
scroll to position [12, 0]
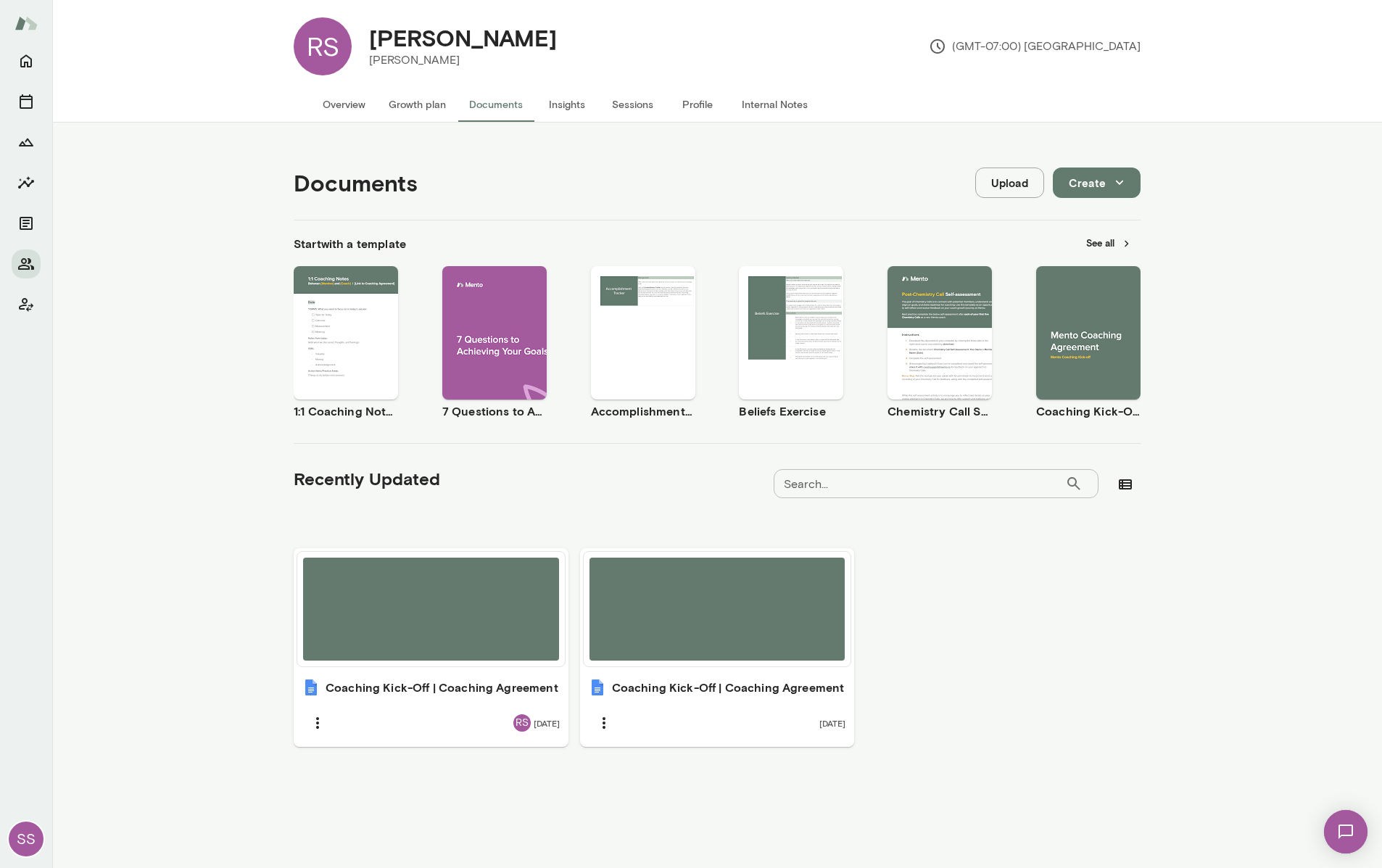
click at [1104, 240] on button "See all" at bounding box center [1108, 243] width 63 height 22
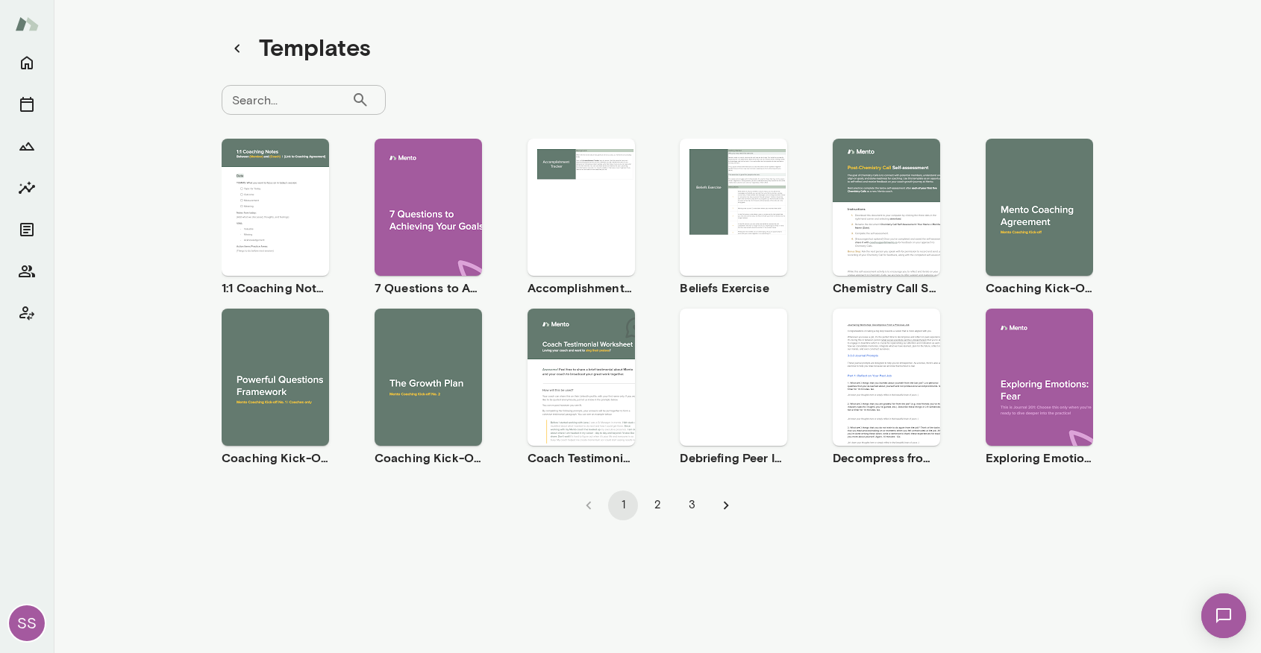
scroll to position [12, 0]
click at [23, 275] on icon "Members" at bounding box center [27, 272] width 18 height 18
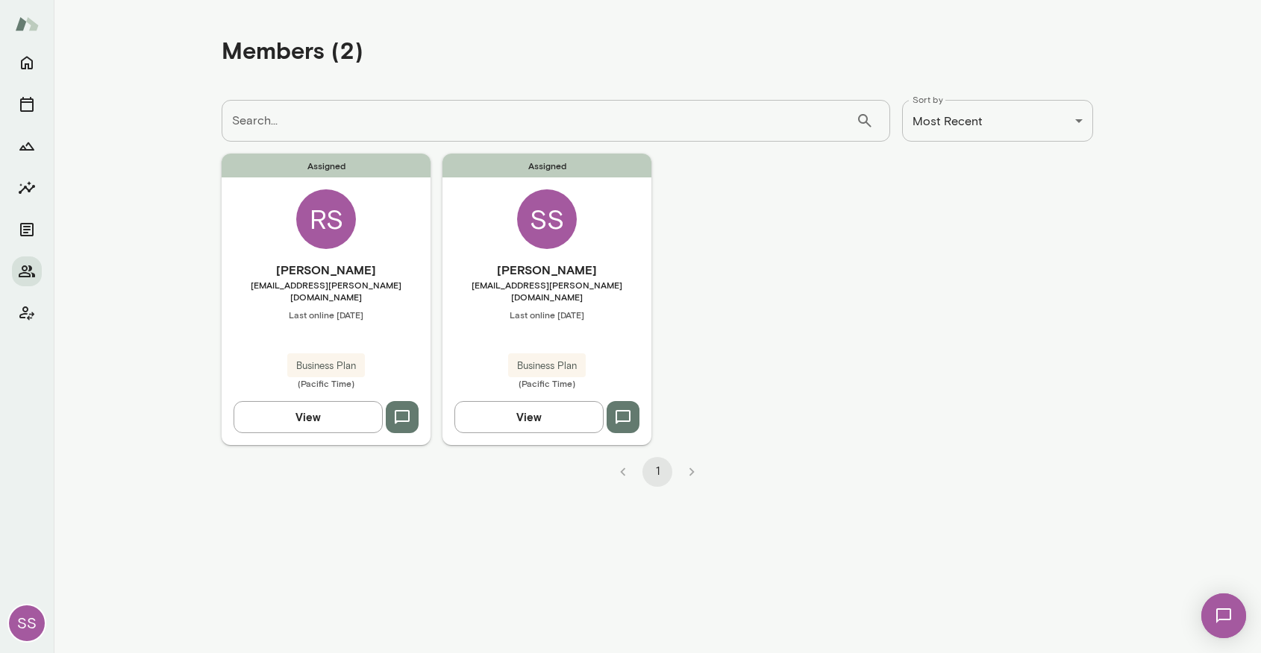
click at [401, 271] on h6 "[PERSON_NAME]" at bounding box center [326, 270] width 209 height 18
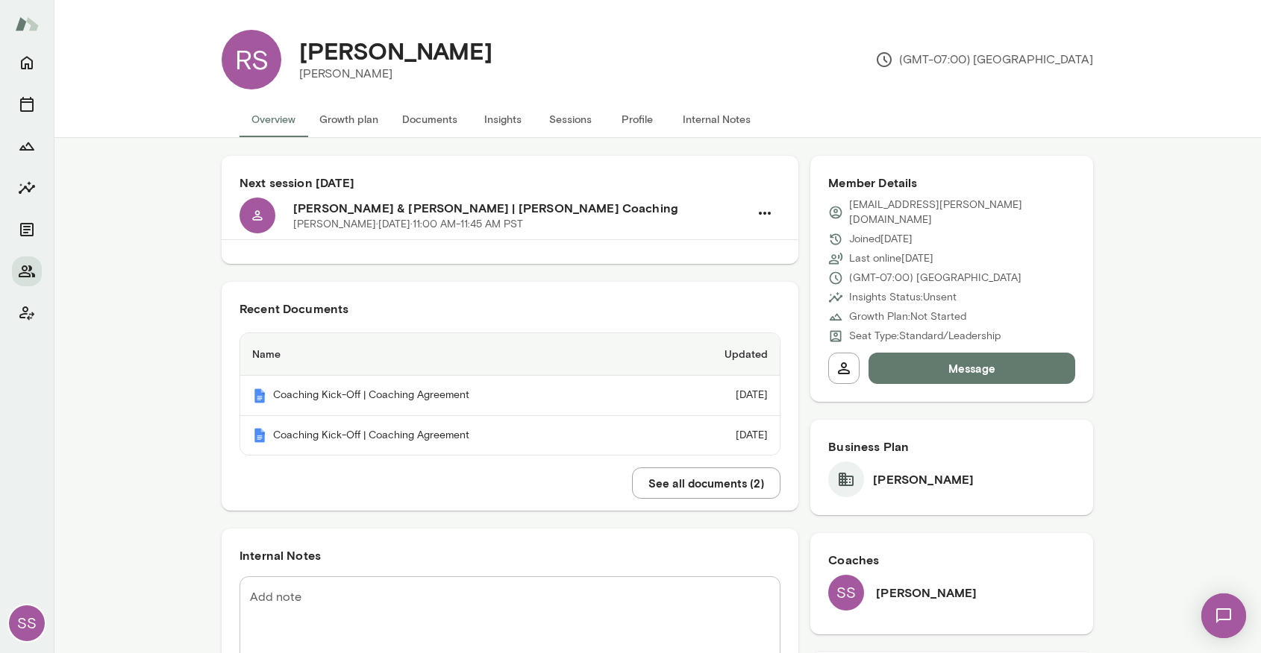
click at [429, 118] on button "Documents" at bounding box center [429, 119] width 79 height 36
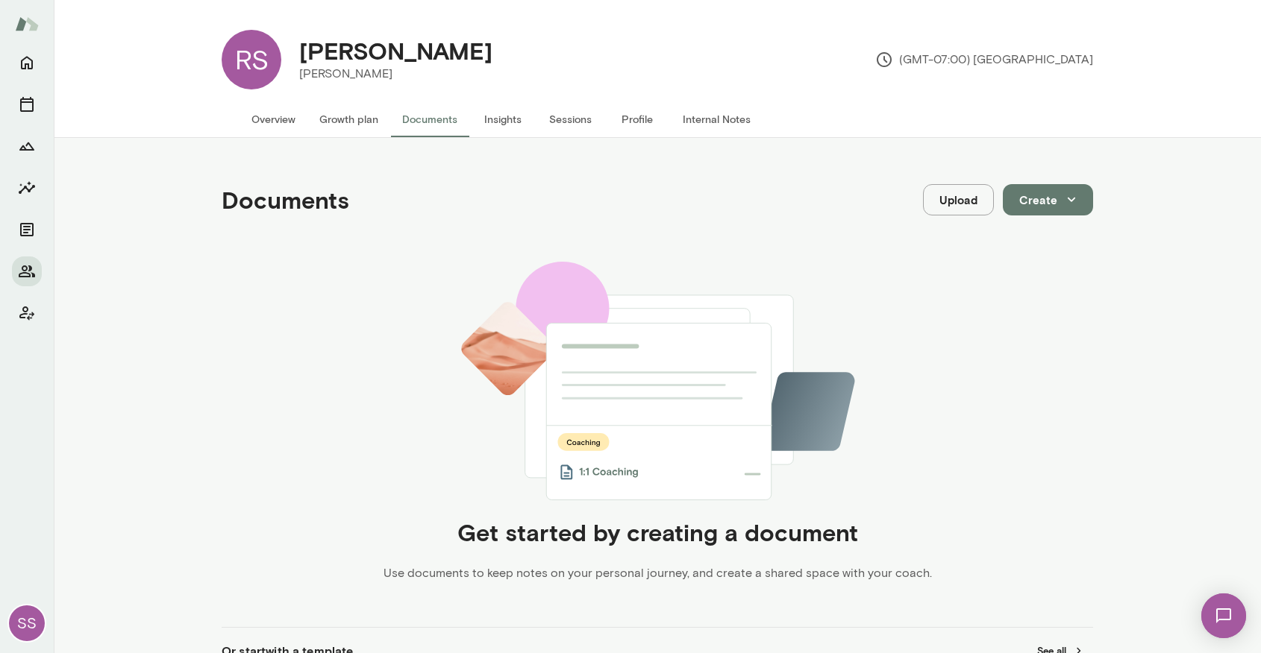
scroll to position [178, 0]
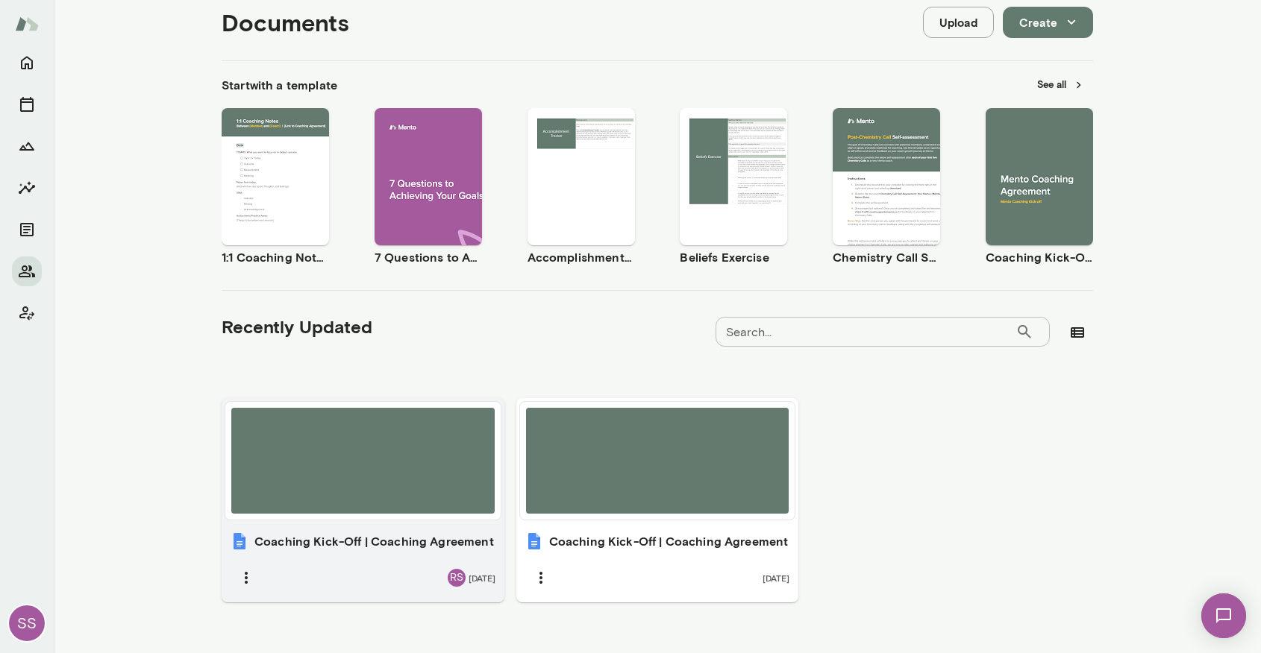
click at [439, 501] on div at bounding box center [362, 461] width 263 height 106
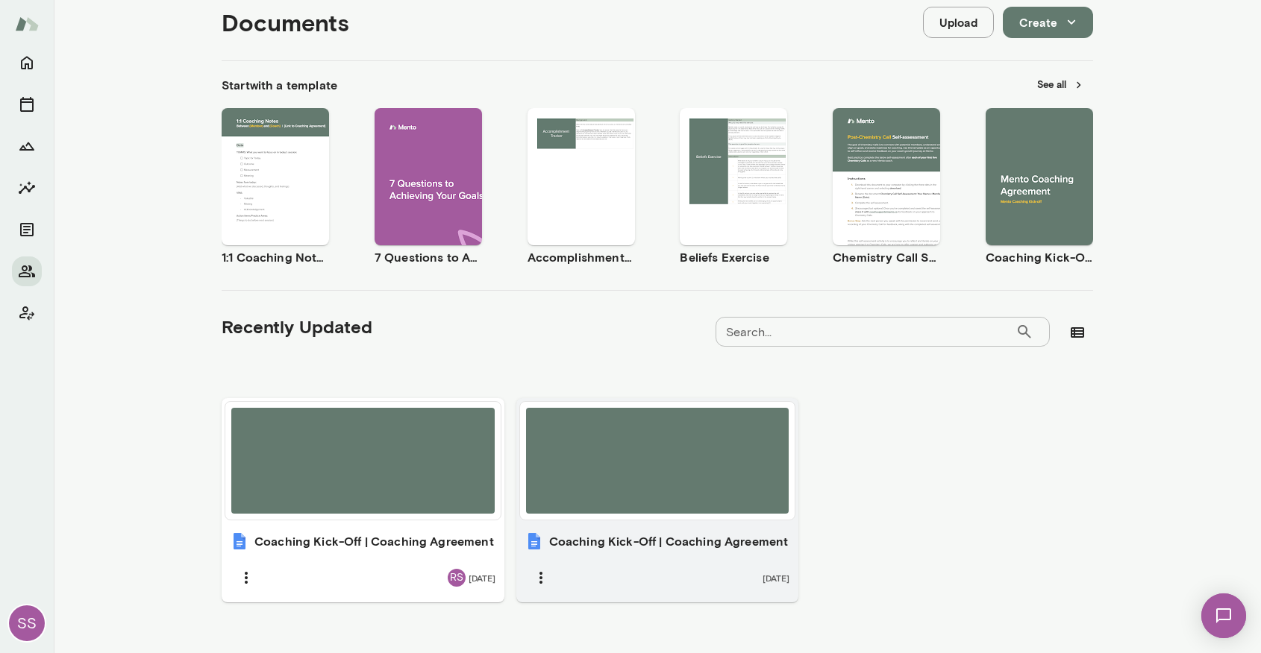
click at [680, 498] on div at bounding box center [657, 461] width 263 height 106
